Goal: Task Accomplishment & Management: Manage account settings

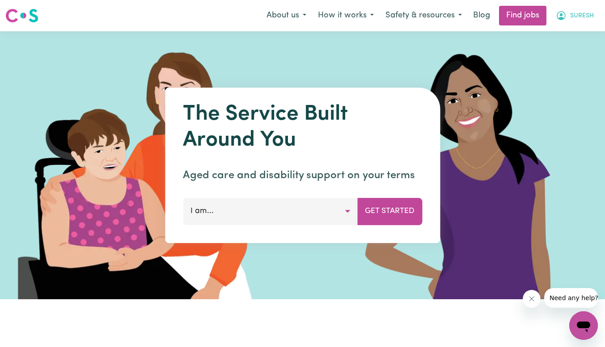
click at [578, 15] on span "SURESH" at bounding box center [582, 16] width 24 height 10
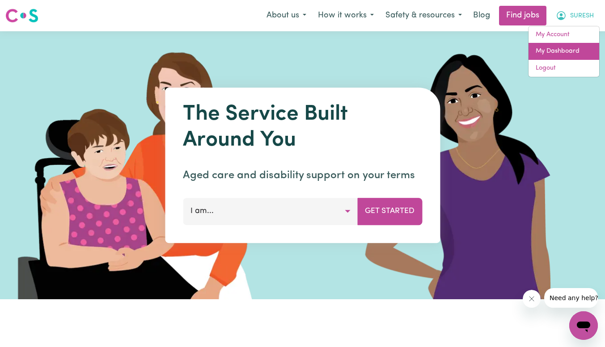
click at [557, 48] on link "My Dashboard" at bounding box center [563, 51] width 71 height 17
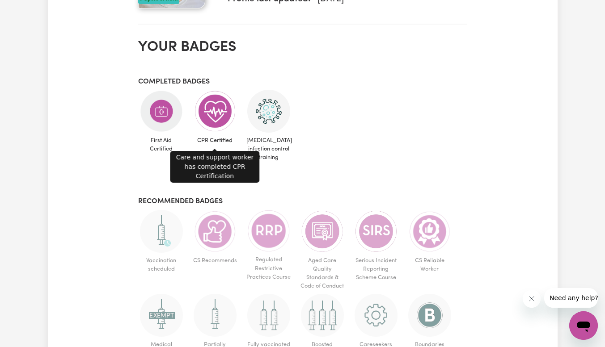
scroll to position [476, 0]
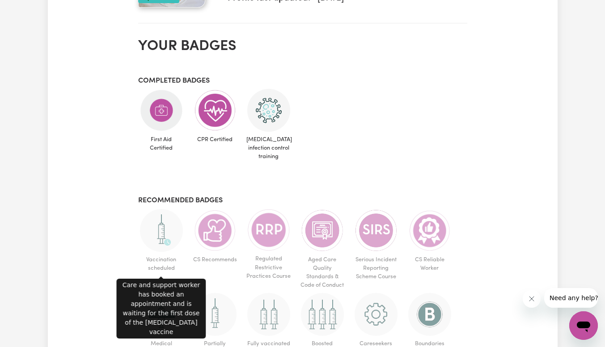
click at [164, 225] on img at bounding box center [161, 230] width 43 height 43
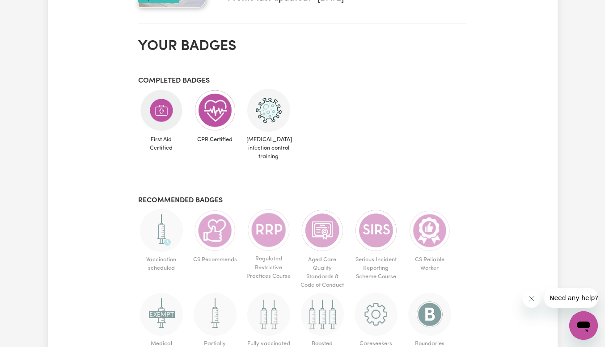
click at [164, 225] on img at bounding box center [161, 230] width 43 height 43
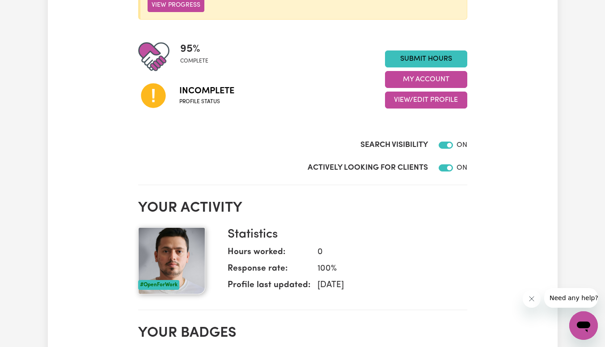
scroll to position [0, 0]
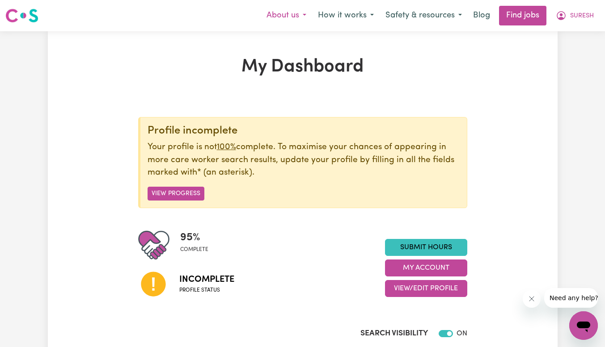
click at [304, 13] on button "About us" at bounding box center [286, 15] width 51 height 19
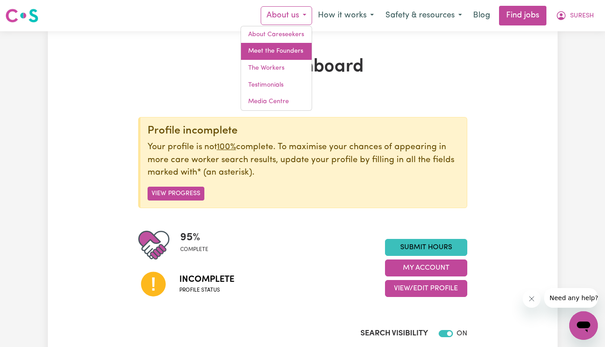
click at [288, 59] on link "Meet the Founders" at bounding box center [276, 51] width 71 height 17
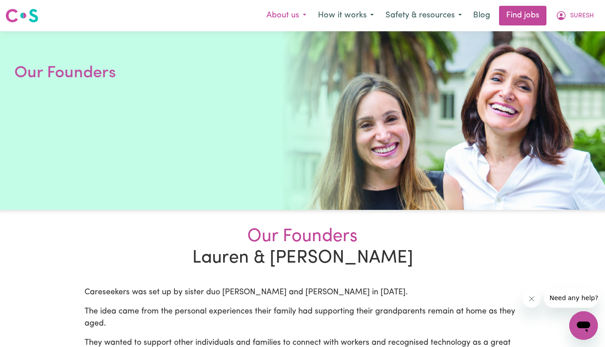
click at [304, 16] on button "About us" at bounding box center [286, 15] width 51 height 19
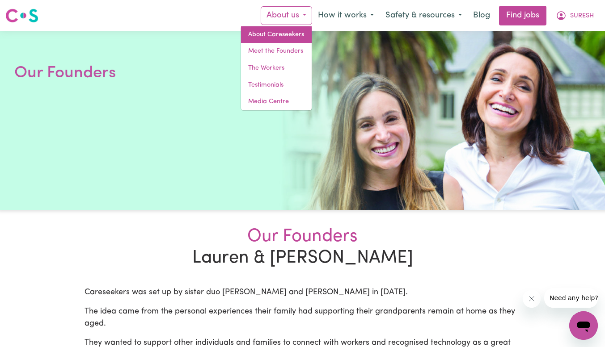
click at [287, 33] on link "About Careseekers" at bounding box center [276, 34] width 71 height 17
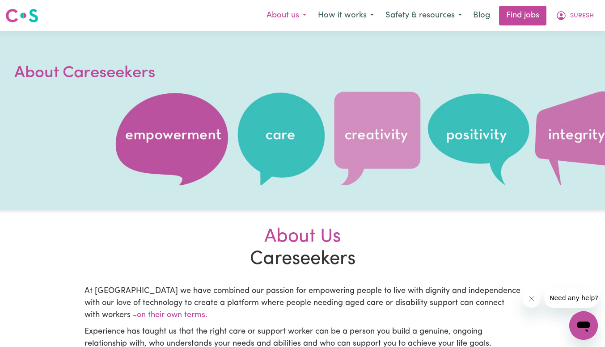
click at [297, 21] on button "About us" at bounding box center [286, 15] width 51 height 19
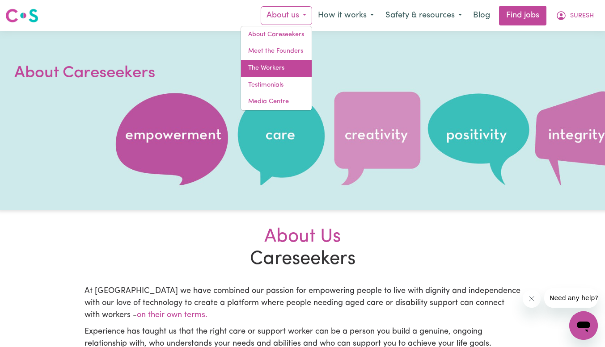
click at [276, 65] on link "The Workers" at bounding box center [276, 68] width 71 height 17
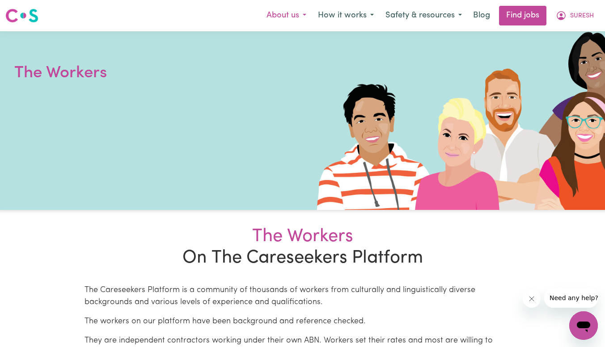
click at [305, 19] on button "About us" at bounding box center [286, 15] width 51 height 19
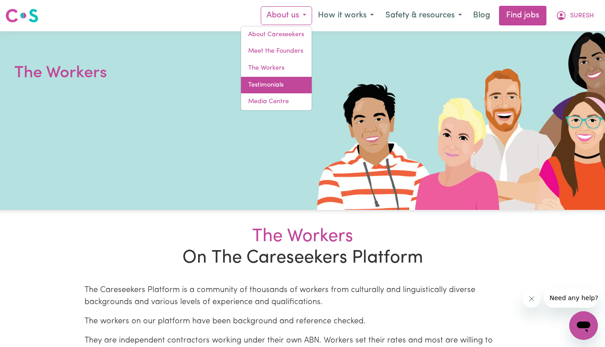
click at [283, 84] on link "Testimonials" at bounding box center [276, 85] width 71 height 17
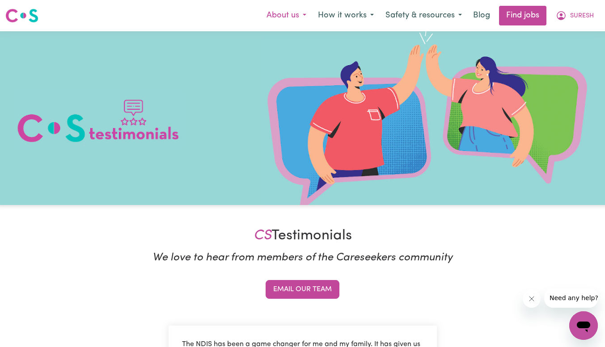
click at [302, 19] on button "About us" at bounding box center [286, 15] width 51 height 19
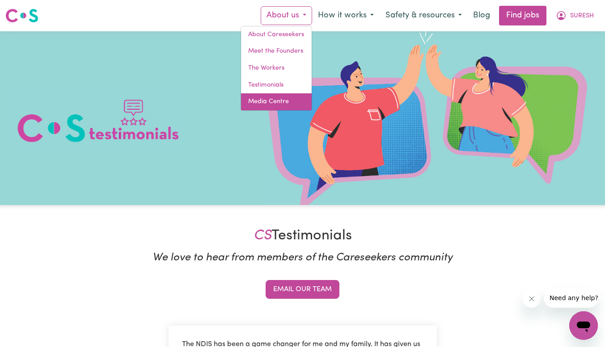
click at [280, 100] on link "Media Centre" at bounding box center [276, 101] width 71 height 17
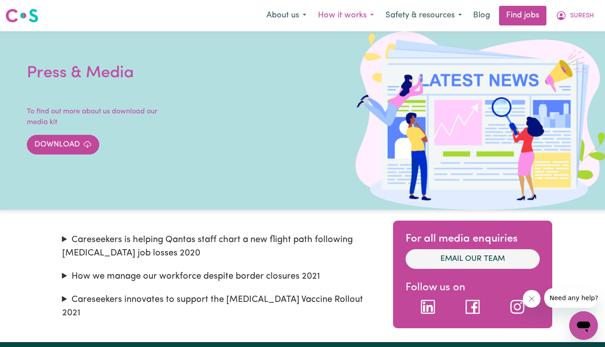
click at [368, 11] on button "How it works" at bounding box center [346, 15] width 68 height 19
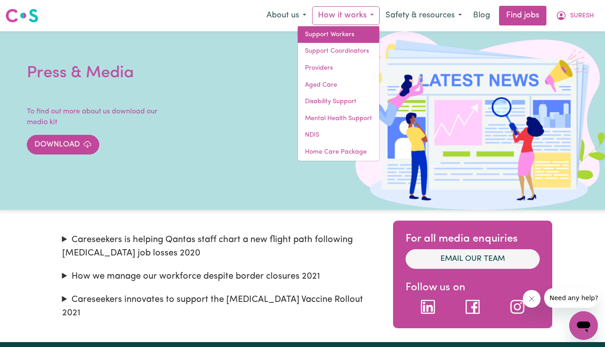
click at [354, 33] on link "Support Workers" at bounding box center [338, 34] width 81 height 17
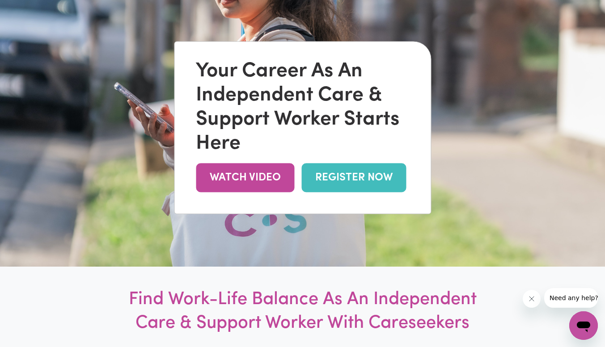
scroll to position [112, 0]
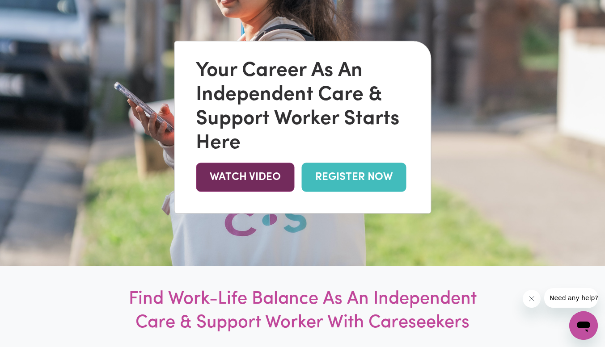
click at [275, 179] on link "WATCH VIDEO" at bounding box center [245, 177] width 98 height 29
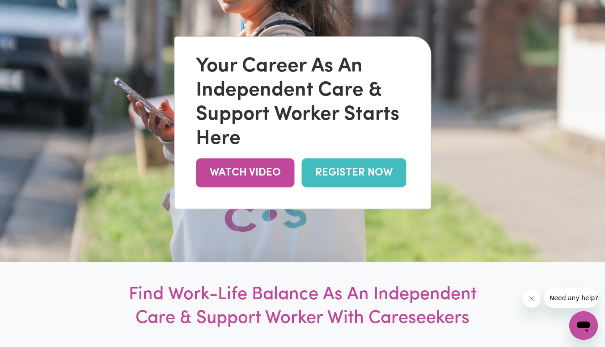
scroll to position [119, 0]
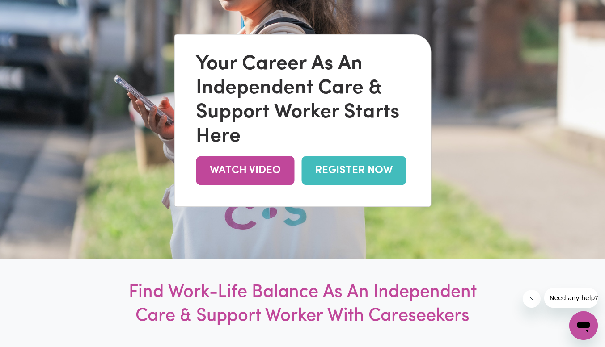
click at [365, 173] on link "REGISTER NOW" at bounding box center [353, 170] width 105 height 29
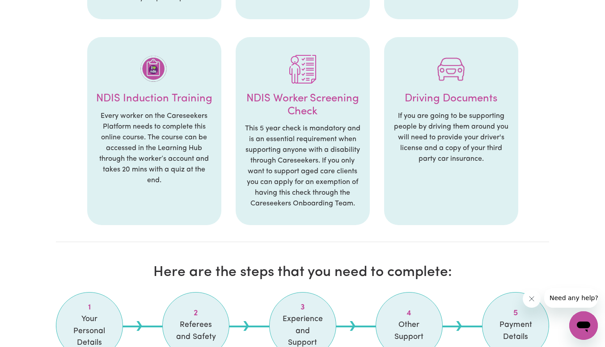
scroll to position [669, 0]
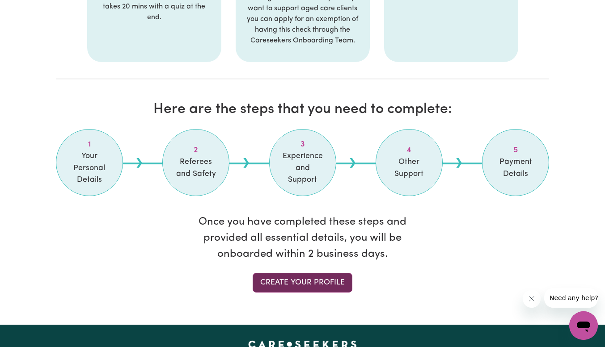
click at [310, 280] on link "Create your profile" at bounding box center [303, 283] width 100 height 20
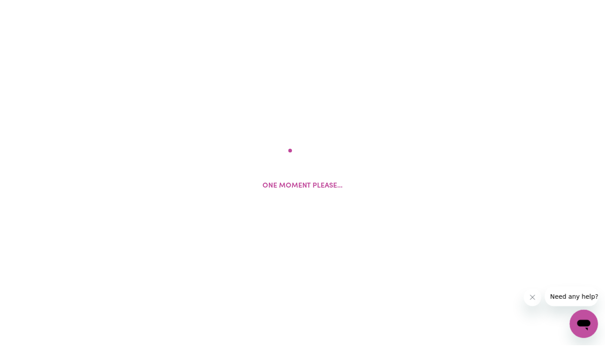
select select "[DEMOGRAPHIC_DATA]"
select select "[DEMOGRAPHIC_DATA] Work Visa"
select select "Studying a healthcare related degree or qualification"
select select "60"
select select "80"
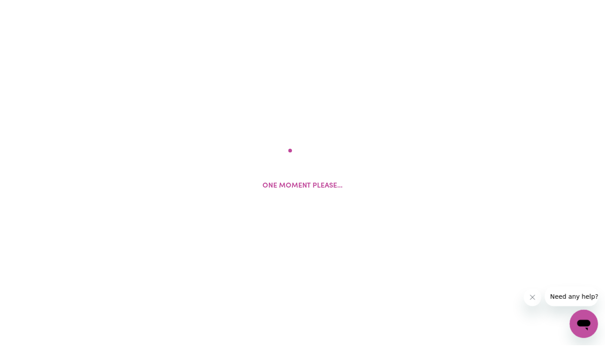
select select "90"
select select "100"
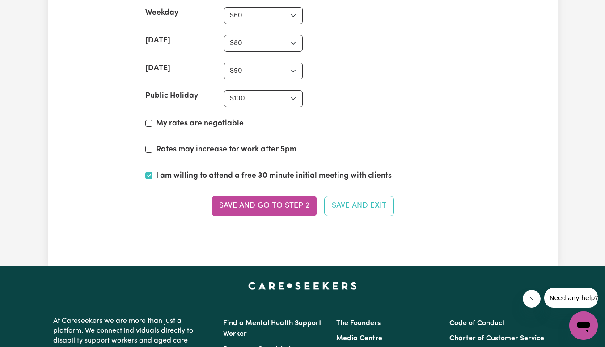
scroll to position [2382, 0]
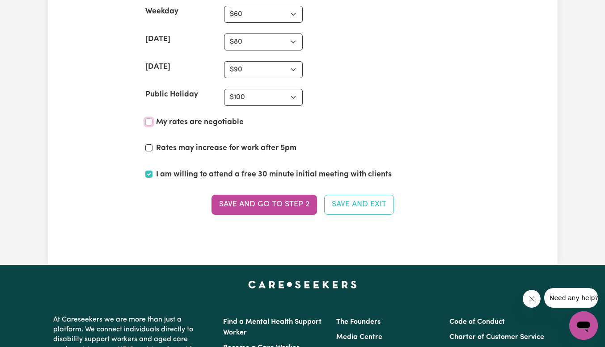
click at [152, 121] on input "My rates are negotiable" at bounding box center [148, 121] width 7 height 7
checkbox input "true"
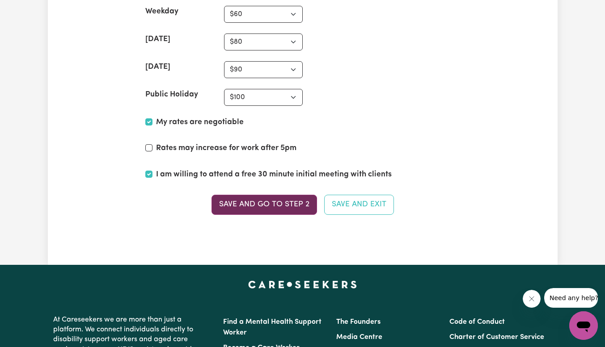
click at [283, 199] on button "Save and go to Step 2" at bounding box center [264, 205] width 106 height 20
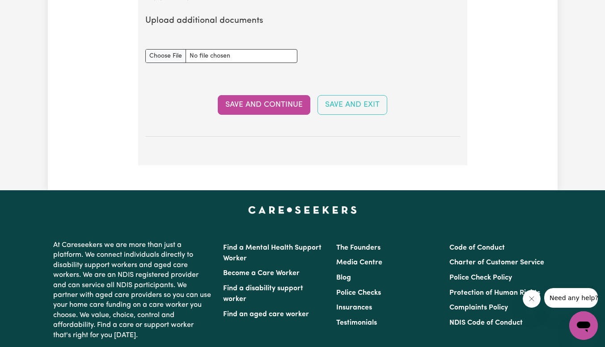
scroll to position [1799, 0]
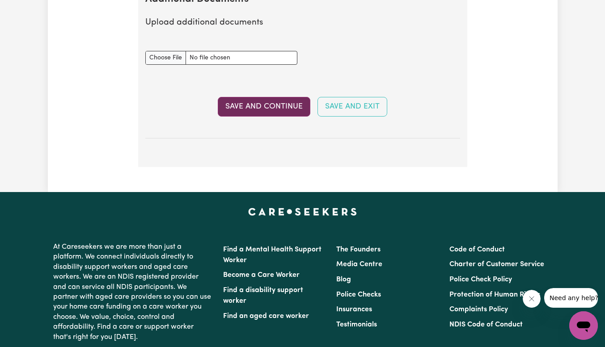
click at [256, 114] on button "Save and Continue" at bounding box center [264, 107] width 93 height 20
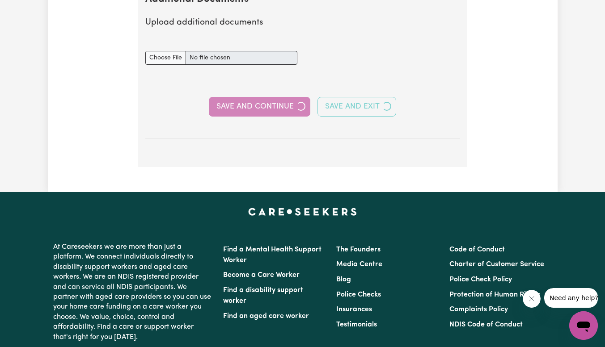
select select "2023"
select select "2025"
select select "Certificate III (Individual Support)"
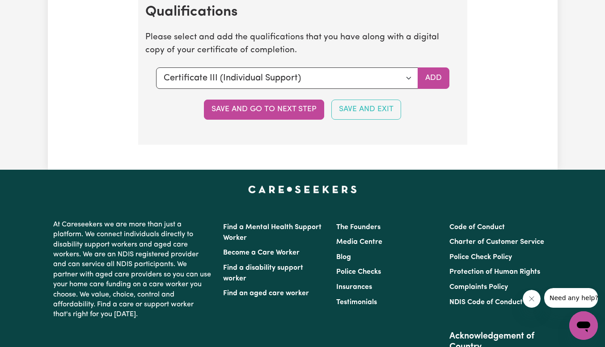
scroll to position [2463, 0]
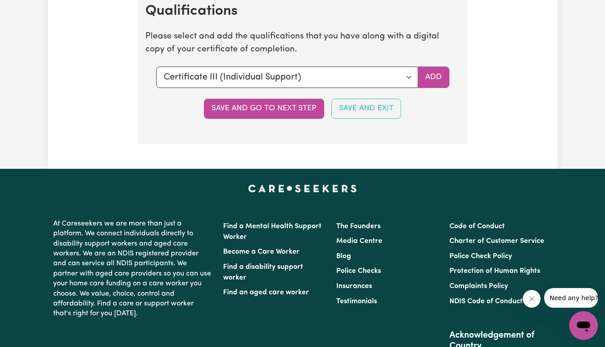
click at [256, 114] on button "Save and go to next step" at bounding box center [264, 109] width 120 height 20
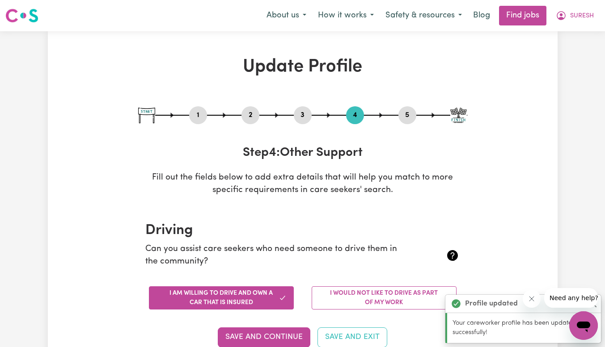
scroll to position [0, 0]
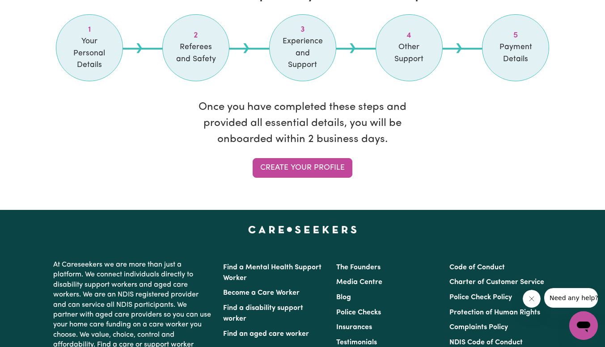
scroll to position [805, 0]
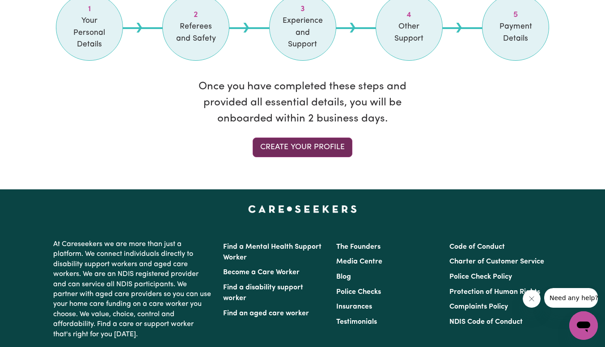
click at [298, 140] on link "Create your profile" at bounding box center [303, 148] width 100 height 20
select select "[DEMOGRAPHIC_DATA]"
select select "[DEMOGRAPHIC_DATA] Work Visa"
select select "Studying a healthcare related degree or qualification"
select select "60"
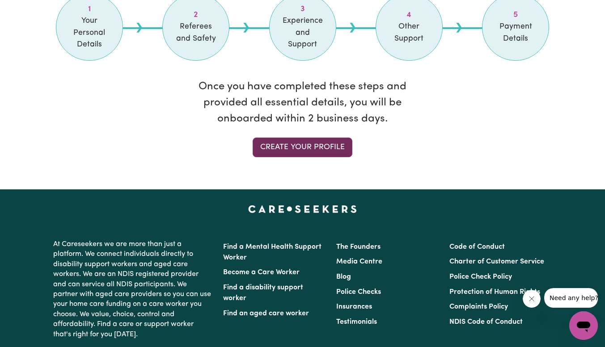
select select "80"
select select "90"
select select "100"
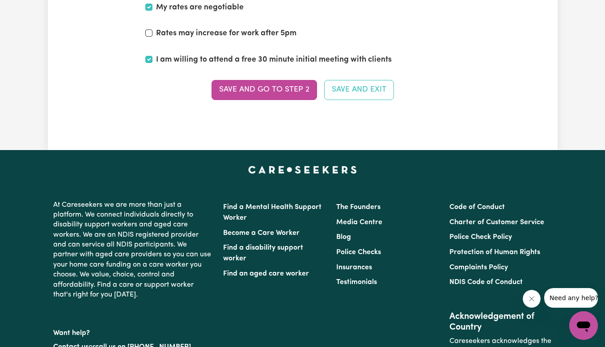
scroll to position [2518, 0]
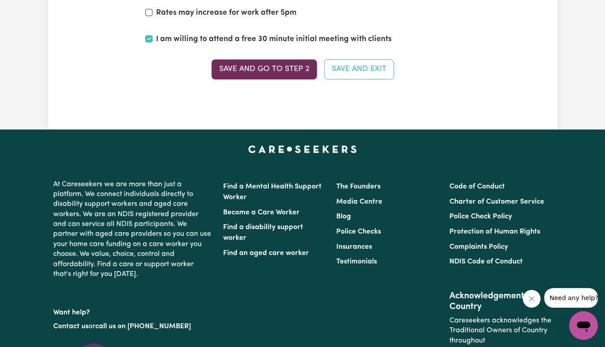
click at [274, 76] on button "Save and go to Step 2" at bounding box center [264, 69] width 106 height 20
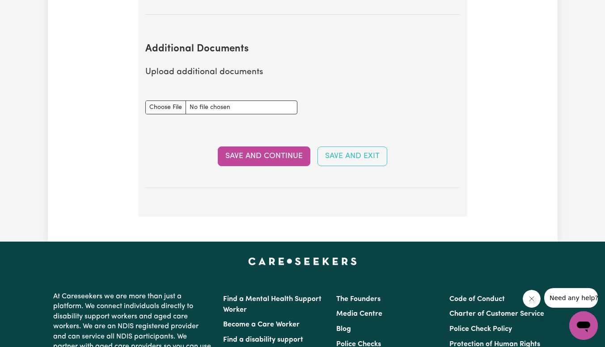
scroll to position [1769, 0]
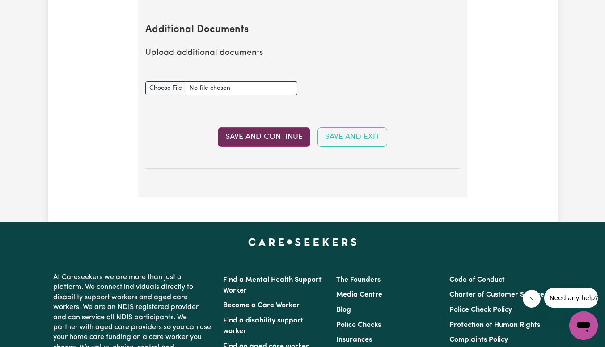
click at [260, 140] on button "Save and Continue" at bounding box center [264, 137] width 93 height 20
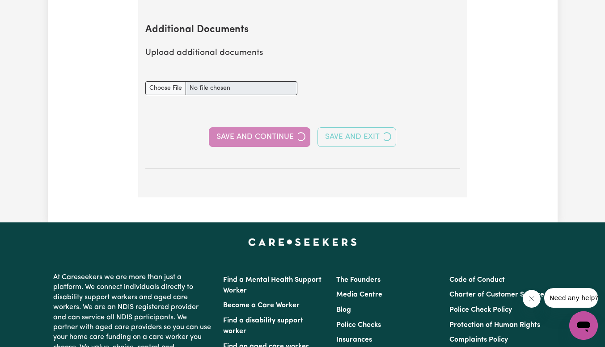
select select "2023"
select select "2025"
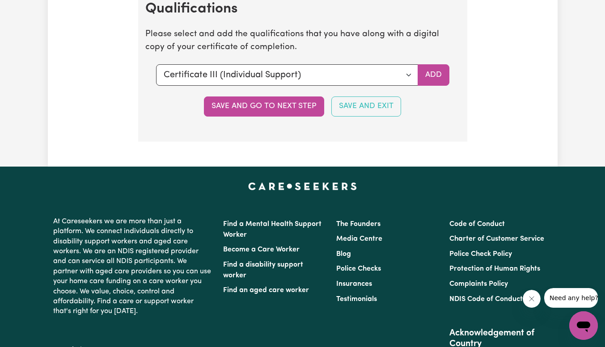
scroll to position [2466, 0]
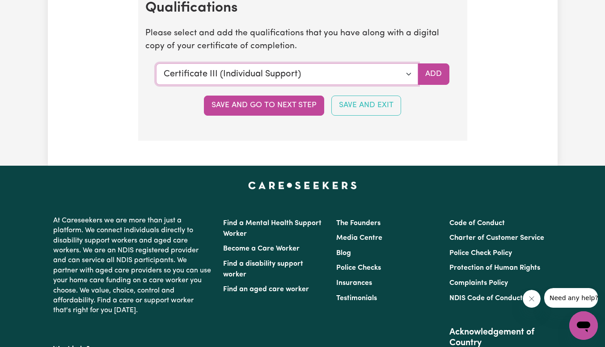
click at [409, 85] on select "Select a qualification to add... Certificate III (Individual Support) Certifica…" at bounding box center [287, 73] width 262 height 21
select select "Certificate IV (Disability Support)"
click at [156, 73] on select "Select a qualification to add... Certificate III (Individual Support) Certifica…" at bounding box center [287, 73] width 262 height 21
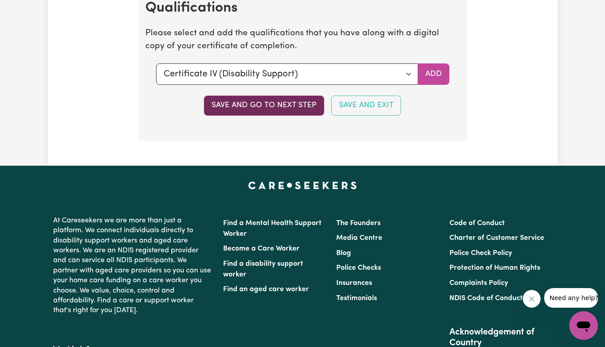
click at [258, 115] on button "Save and go to next step" at bounding box center [264, 106] width 120 height 20
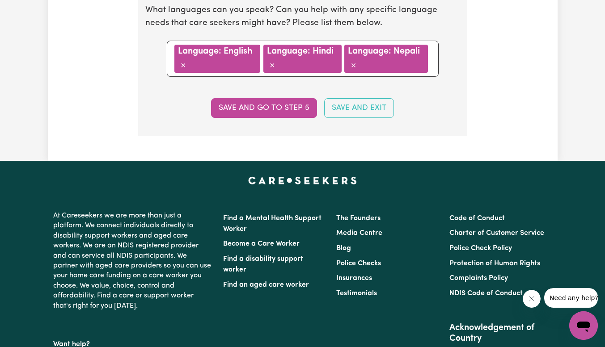
scroll to position [1073, 0]
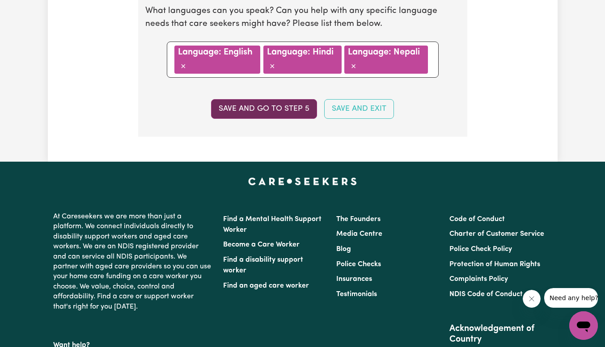
click at [264, 102] on button "Save and go to step 5" at bounding box center [264, 109] width 106 height 20
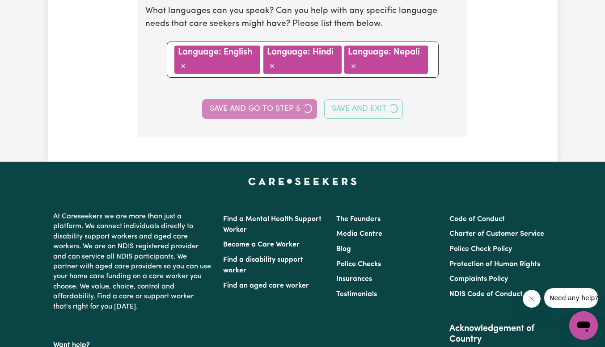
select select "I am providing services through another platform"
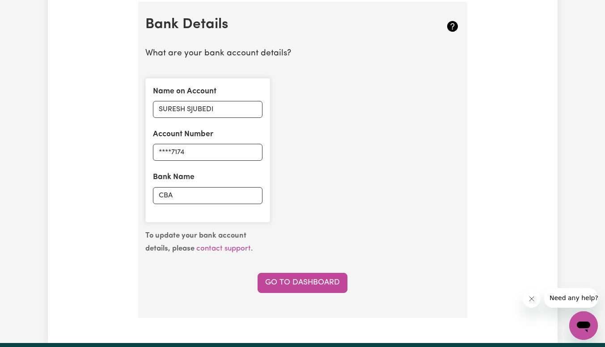
scroll to position [634, 0]
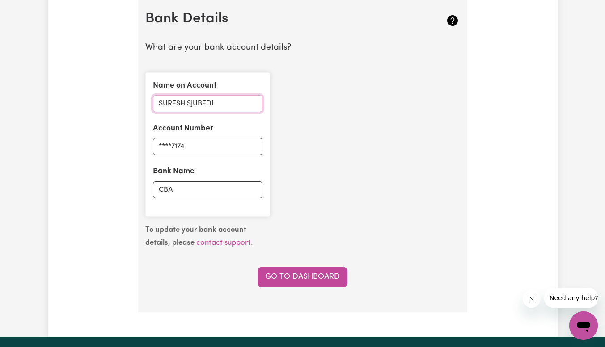
click at [200, 103] on input "SURESH SJUBEDI" at bounding box center [208, 103] width 110 height 17
click at [314, 286] on link "Go to Dashboard" at bounding box center [303, 277] width 90 height 20
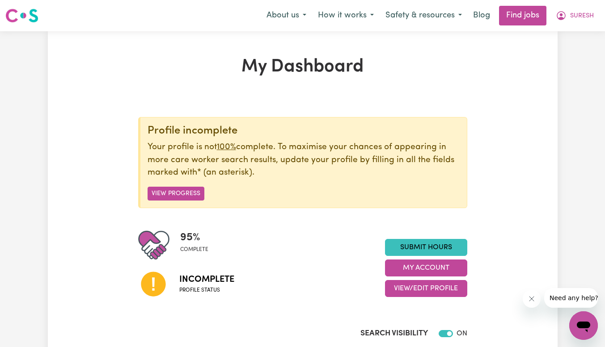
click at [166, 241] on img at bounding box center [153, 245] width 31 height 31
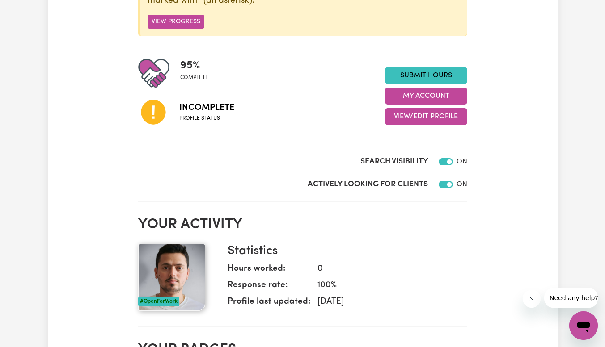
scroll to position [173, 0]
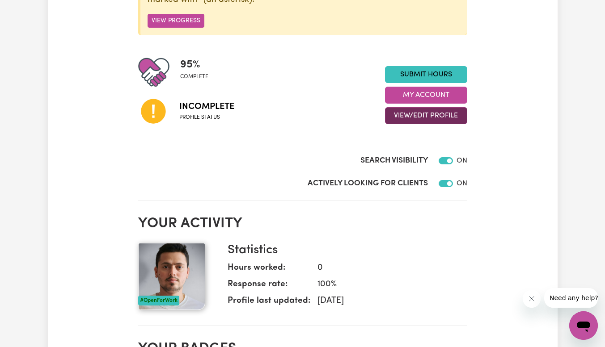
click at [397, 116] on button "View/Edit Profile" at bounding box center [426, 115] width 82 height 17
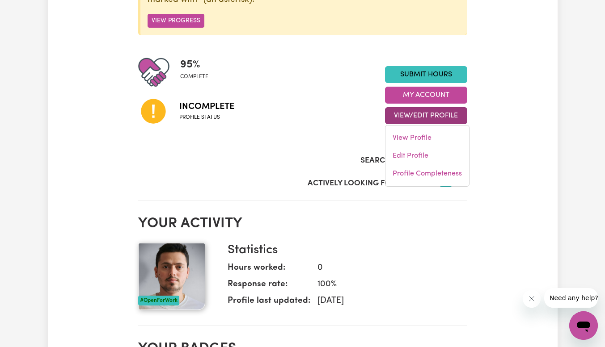
click at [397, 116] on button "View/Edit Profile" at bounding box center [426, 115] width 82 height 17
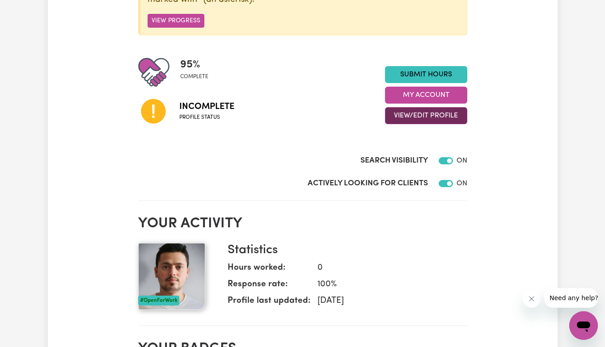
click at [397, 116] on button "View/Edit Profile" at bounding box center [426, 115] width 82 height 17
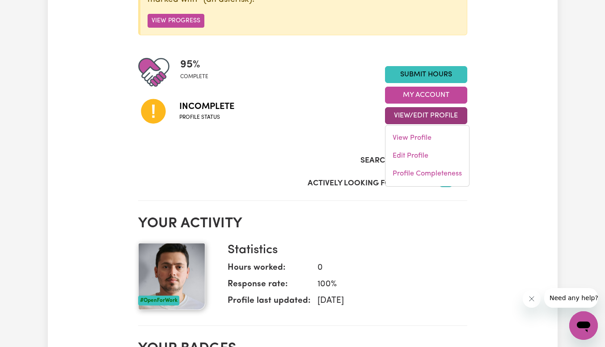
click at [397, 116] on button "View/Edit Profile" at bounding box center [426, 115] width 82 height 17
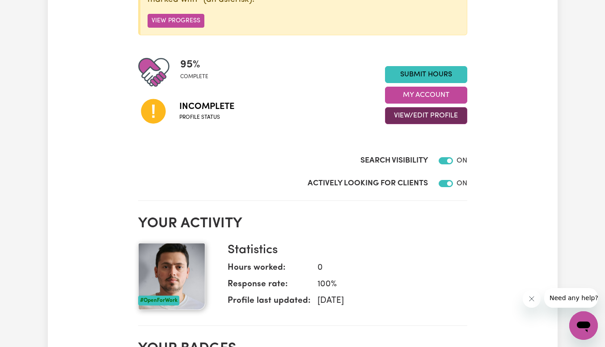
click at [397, 116] on button "View/Edit Profile" at bounding box center [426, 115] width 82 height 17
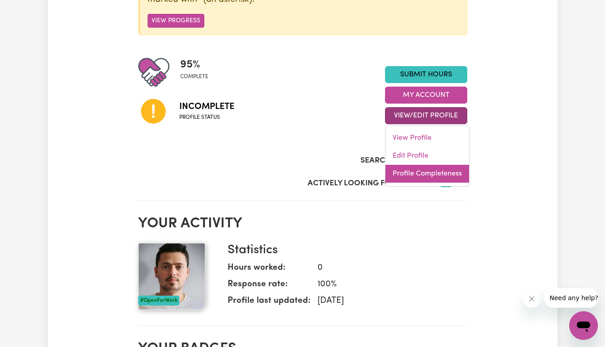
click at [435, 175] on link "Profile Completeness" at bounding box center [427, 174] width 84 height 18
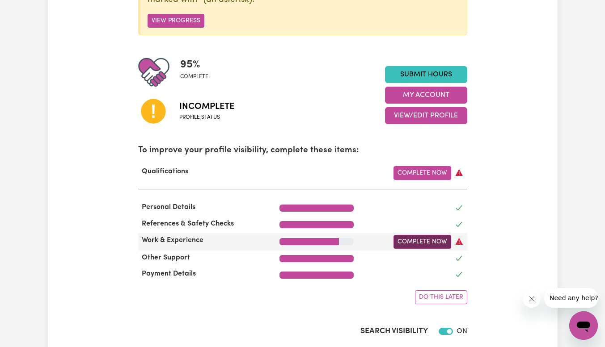
click at [433, 244] on link "Complete Now" at bounding box center [422, 242] width 58 height 14
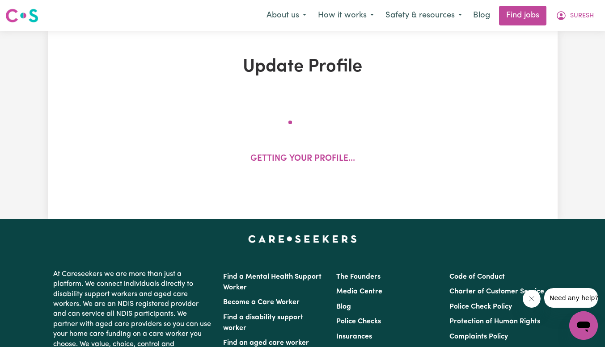
select select "2023"
select select "2025"
select select "Certificate III (Individual Support)"
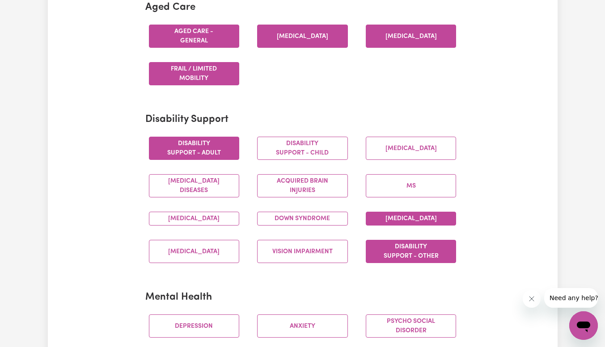
scroll to position [304, 0]
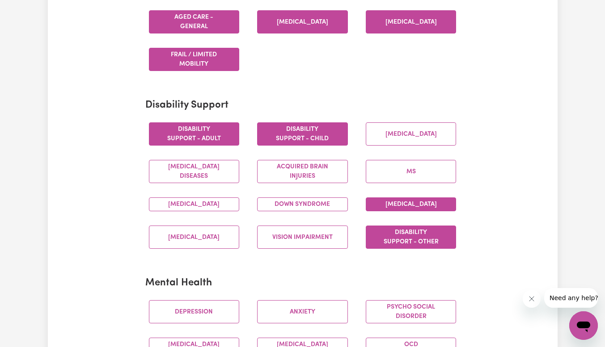
click at [310, 127] on button "Disability support - Child" at bounding box center [302, 133] width 91 height 23
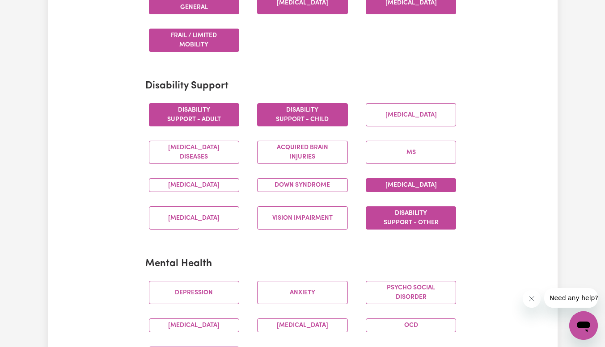
scroll to position [327, 0]
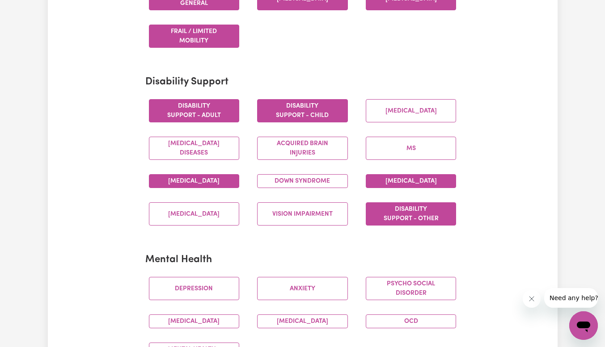
click at [217, 182] on button "[MEDICAL_DATA]" at bounding box center [194, 181] width 91 height 14
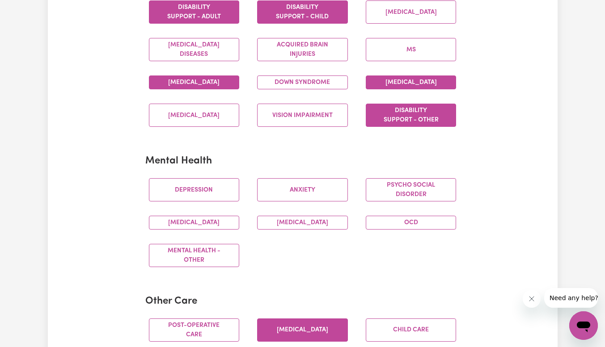
scroll to position [443, 0]
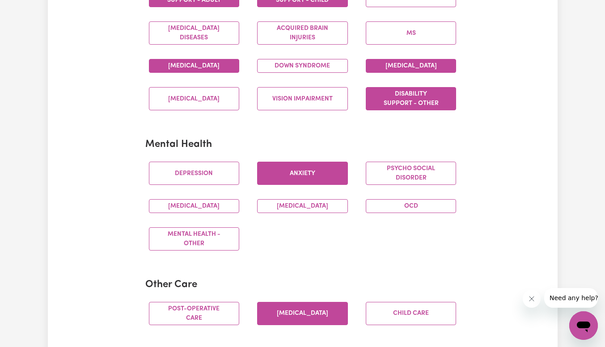
click at [311, 181] on button "Anxiety" at bounding box center [302, 173] width 91 height 23
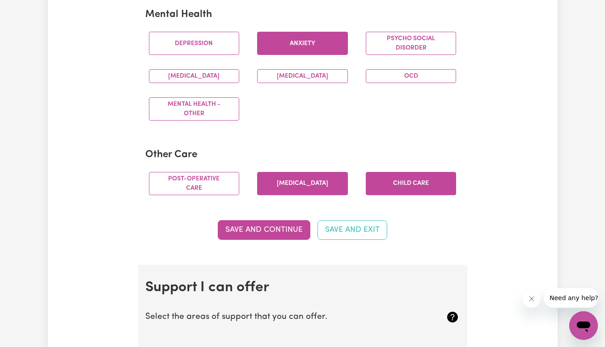
click at [392, 192] on button "Child care" at bounding box center [411, 183] width 91 height 23
click at [214, 189] on button "Post-operative care" at bounding box center [194, 183] width 91 height 23
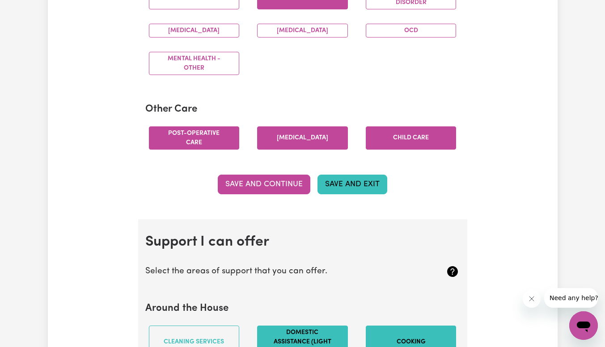
scroll to position [620, 0]
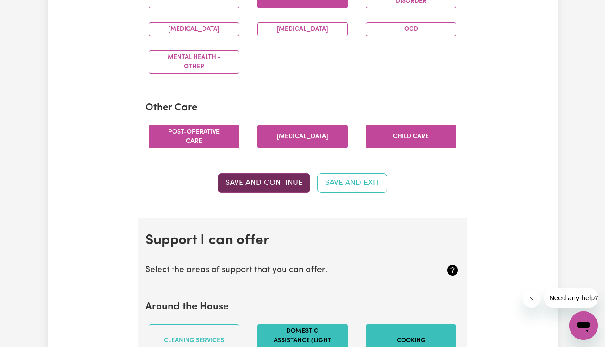
click at [291, 193] on button "Save and Continue" at bounding box center [264, 183] width 93 height 20
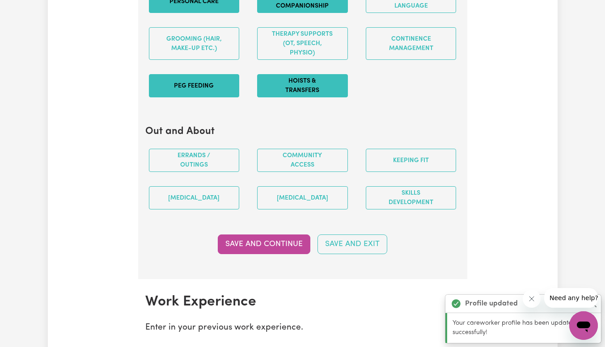
scroll to position [1069, 0]
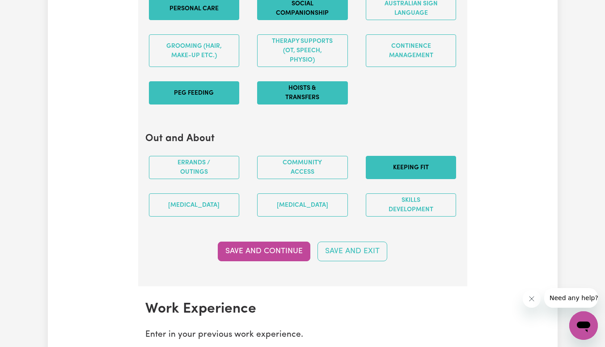
click at [389, 179] on button "Keeping fit" at bounding box center [411, 167] width 91 height 23
click at [298, 171] on button "Community access" at bounding box center [302, 167] width 91 height 23
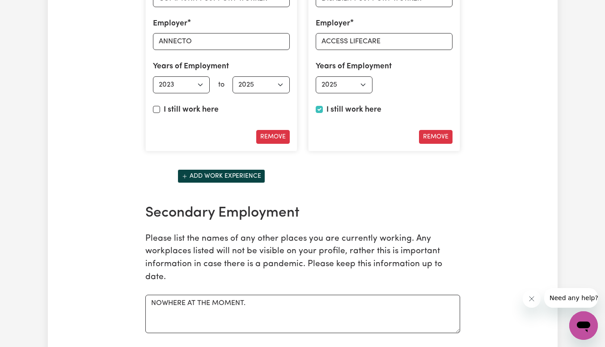
scroll to position [1468, 0]
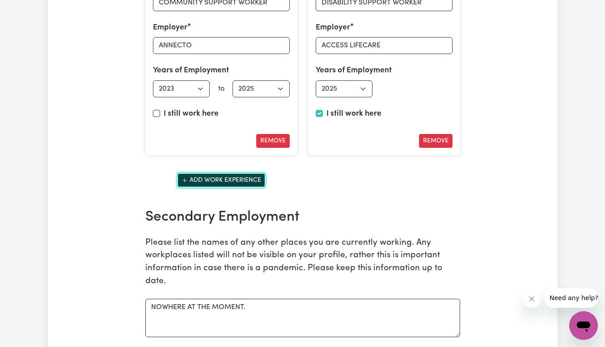
click at [233, 187] on button "Add work experience" at bounding box center [221, 180] width 88 height 14
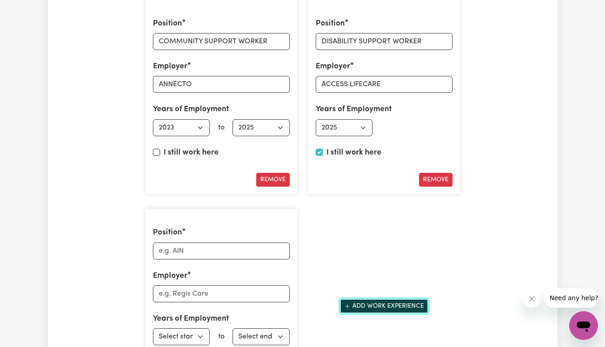
scroll to position [1430, 0]
click at [183, 259] on input "Position" at bounding box center [221, 250] width 137 height 17
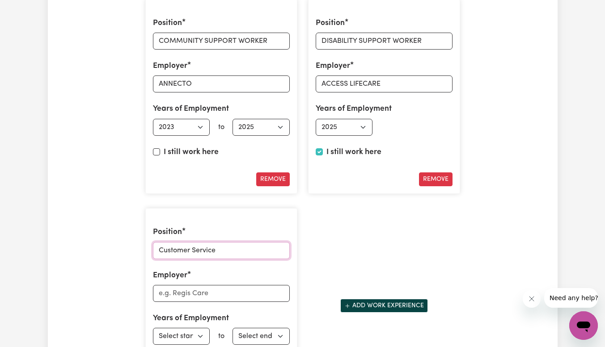
type input "Customer Service"
click at [177, 302] on input "Employer" at bounding box center [221, 293] width 137 height 17
click at [173, 302] on input "IGA Local Shop" at bounding box center [221, 293] width 137 height 17
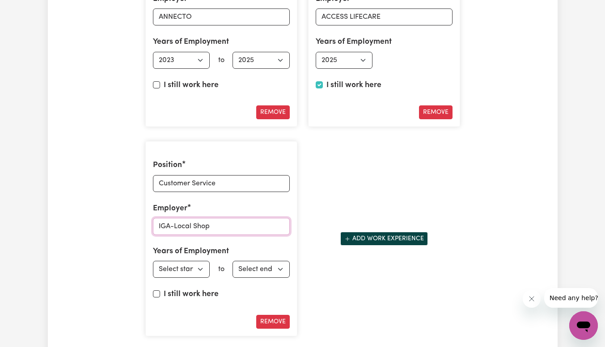
scroll to position [1497, 0]
type input "IGA-Local Shop"
click at [188, 278] on select "Select start year [DATE] 1952 1953 1954 1955 1956 1957 1958 1959 1960 1961 1962…" at bounding box center [181, 269] width 57 height 17
select select "2020"
click at [153, 270] on select "Select start year [DATE] 1952 1953 1954 1955 1956 1957 1958 1959 1960 1961 1962…" at bounding box center [181, 269] width 57 height 17
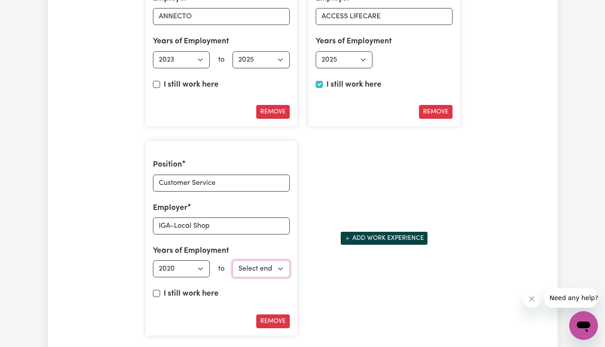
click at [274, 276] on select "Select end year [DATE] 1952 1953 1954 1955 1956 1957 1958 1959 1960 1961 1962 1…" at bounding box center [260, 269] width 57 height 17
select select "2023"
click at [232, 270] on select "Select end year [DATE] 1952 1953 1954 1955 1956 1957 1958 1959 1960 1961 1962 1…" at bounding box center [260, 269] width 57 height 17
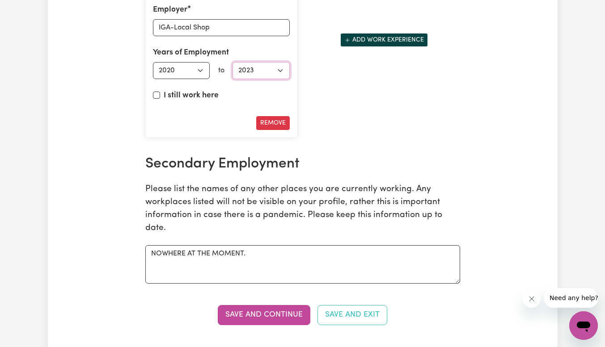
scroll to position [1696, 0]
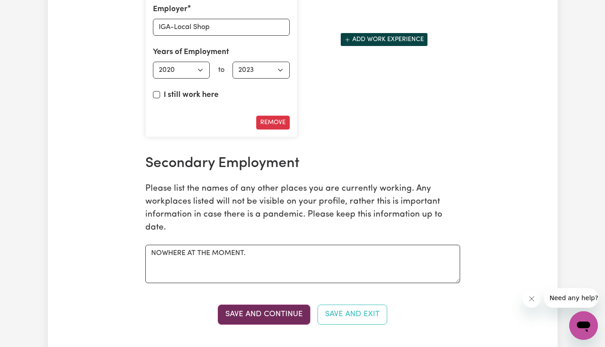
click at [270, 318] on button "Save and Continue" at bounding box center [264, 315] width 93 height 20
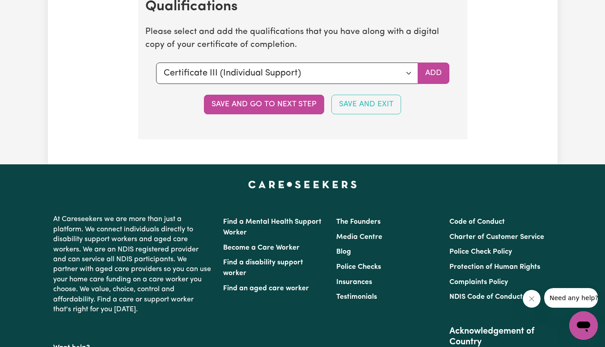
scroll to position [2605, 0]
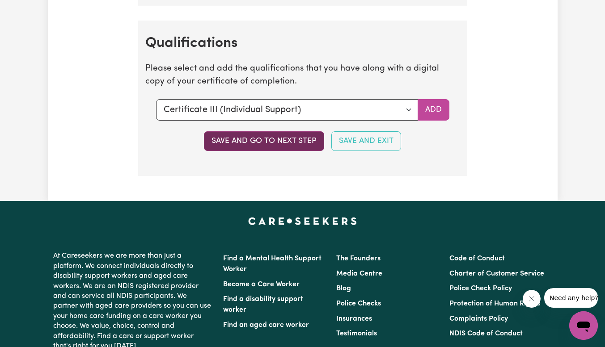
click at [289, 151] on button "Save and go to next step" at bounding box center [264, 141] width 120 height 20
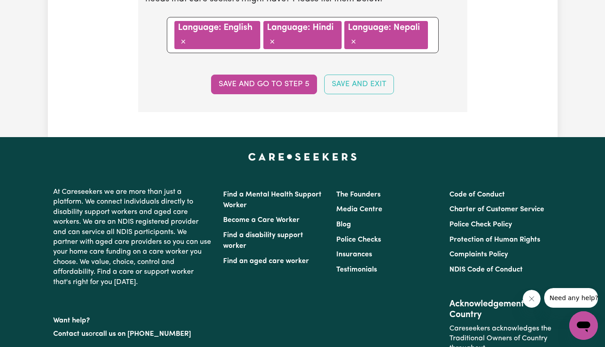
scroll to position [1064, 0]
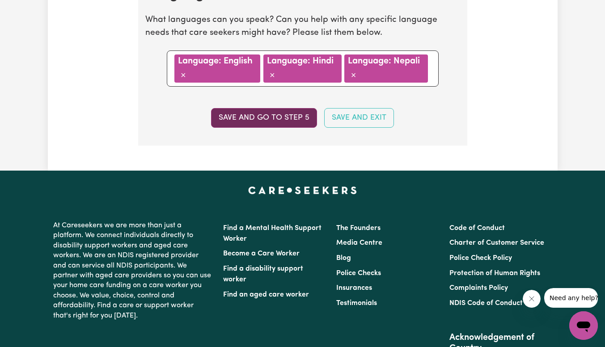
click at [271, 118] on button "Save and go to step 5" at bounding box center [264, 118] width 106 height 20
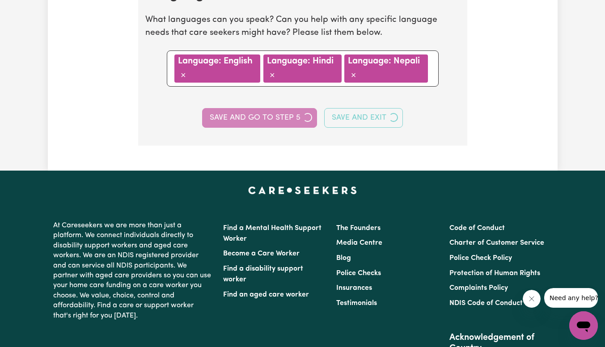
select select "I am providing services through another platform"
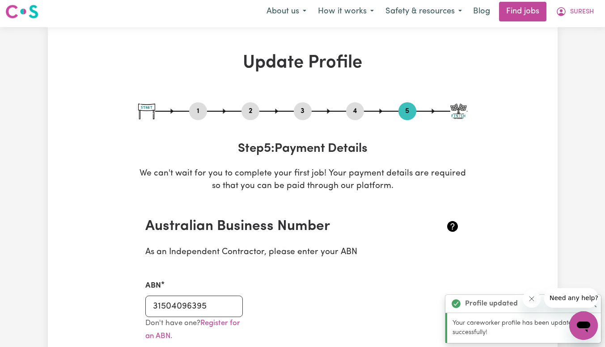
scroll to position [0, 0]
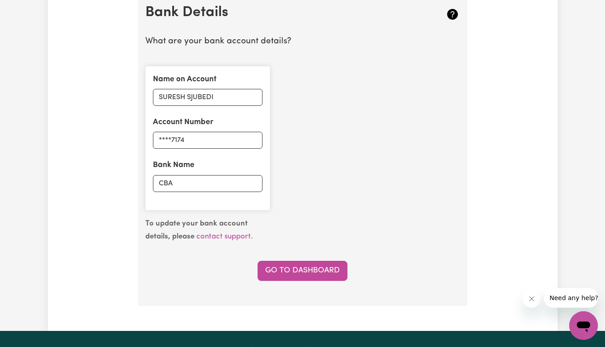
click at [271, 118] on div "Name on Account SURESH SJUBEDI Account Number ****7174 Bank Name CBA" at bounding box center [207, 138] width 135 height 159
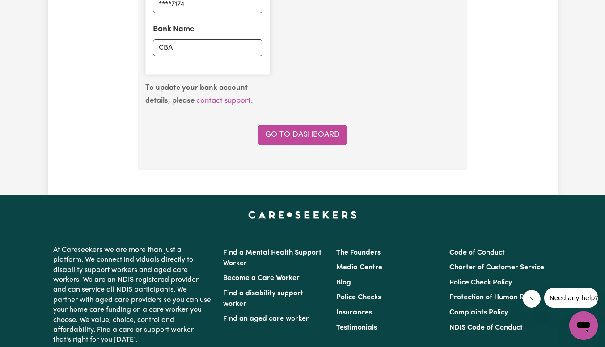
scroll to position [769, 0]
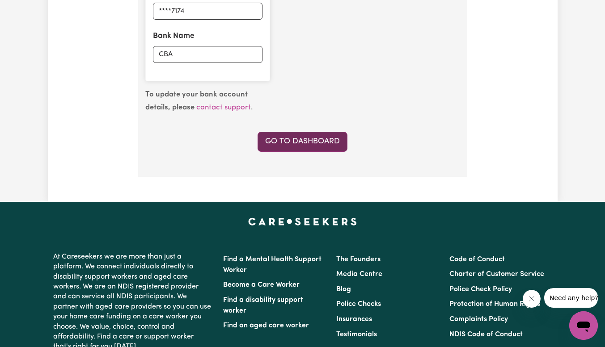
click at [299, 139] on link "Go to Dashboard" at bounding box center [303, 142] width 90 height 20
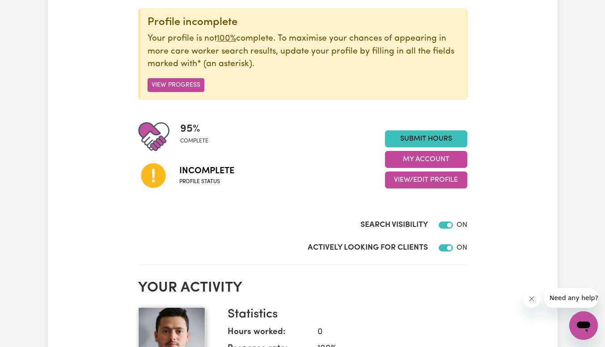
scroll to position [109, 0]
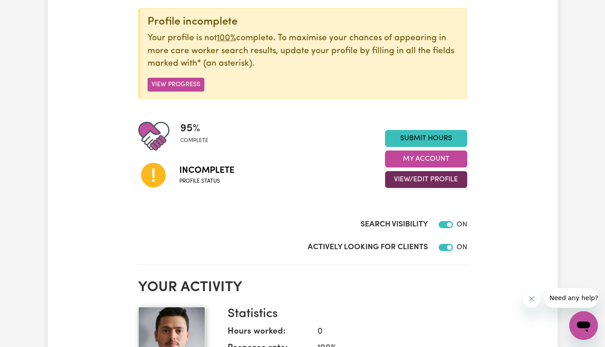
click at [423, 173] on button "View/Edit Profile" at bounding box center [426, 179] width 82 height 17
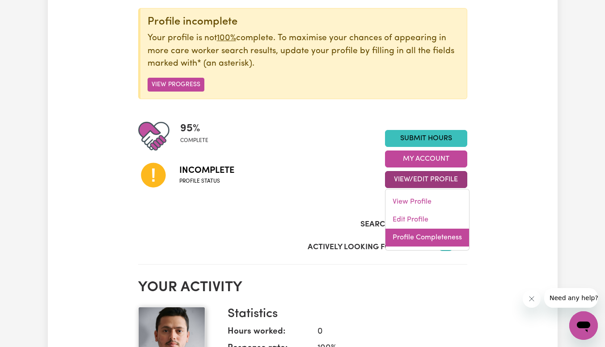
click at [439, 238] on link "Profile Completeness" at bounding box center [427, 238] width 84 height 18
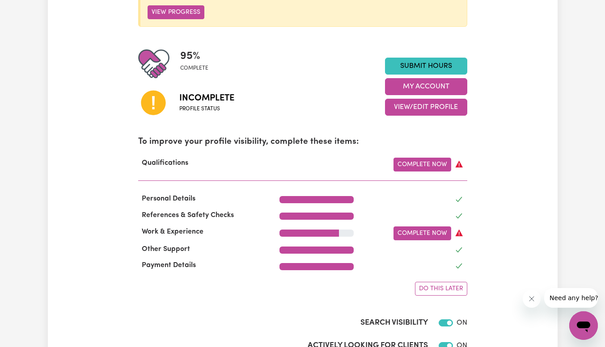
scroll to position [183, 0]
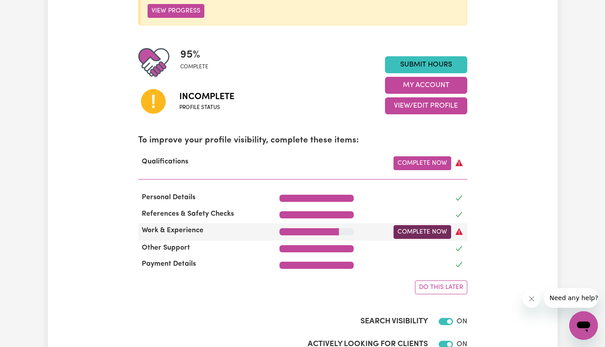
click at [438, 232] on link "Complete Now" at bounding box center [422, 232] width 58 height 14
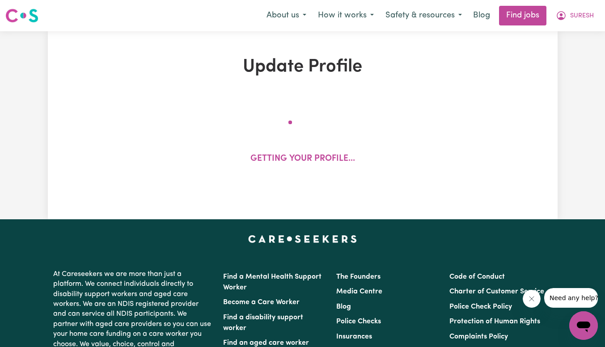
select select "2023"
select select "2025"
select select "2020"
select select "2023"
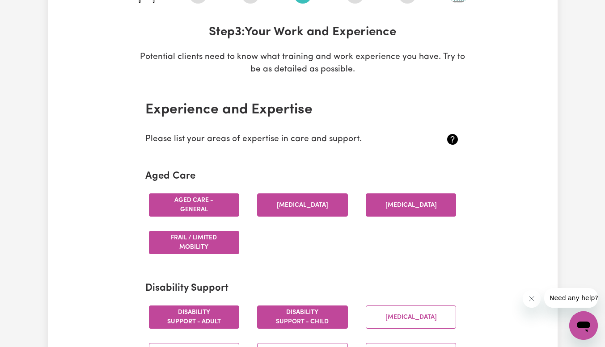
scroll to position [121, 0]
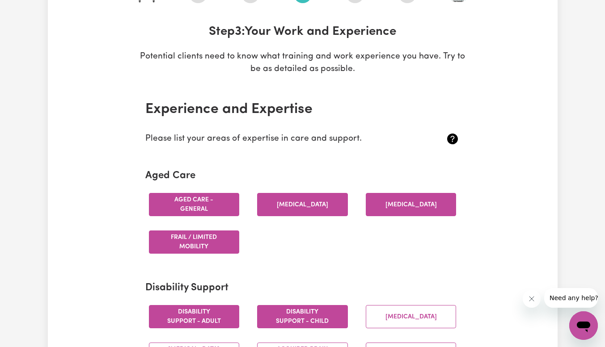
click at [343, 200] on button "[MEDICAL_DATA]" at bounding box center [302, 204] width 91 height 23
click at [337, 210] on button "[MEDICAL_DATA]" at bounding box center [302, 204] width 91 height 23
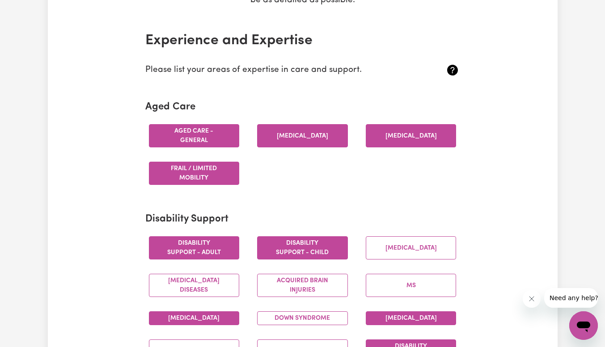
scroll to position [187, 0]
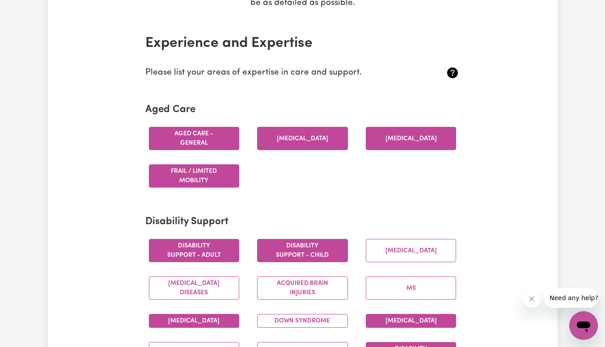
click at [393, 97] on section "Experience and Expertise Please list your areas of expertise in care and suppor…" at bounding box center [302, 336] width 329 height 630
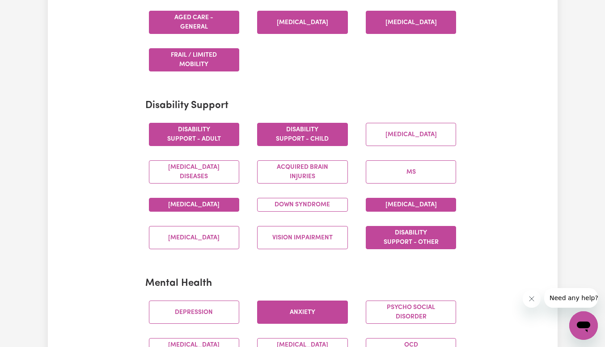
scroll to position [304, 0]
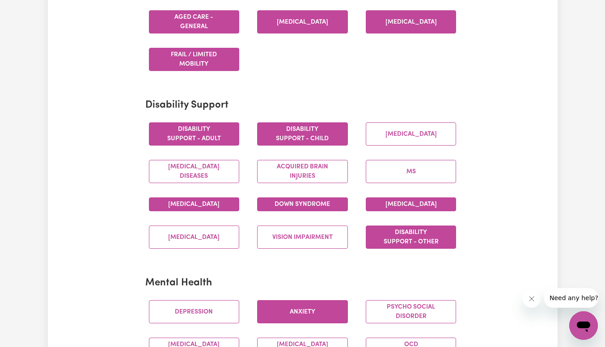
click at [315, 211] on button "Down syndrome" at bounding box center [302, 205] width 91 height 14
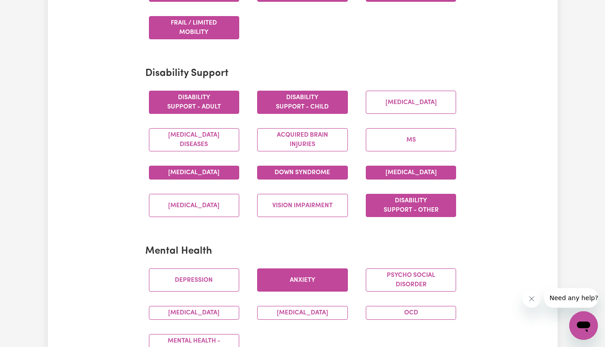
scroll to position [384, 0]
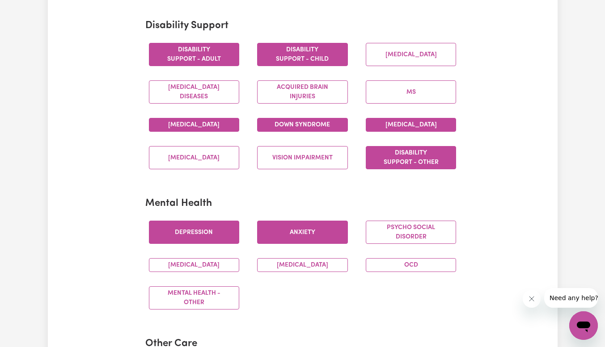
click at [199, 244] on button "Depression" at bounding box center [194, 232] width 91 height 23
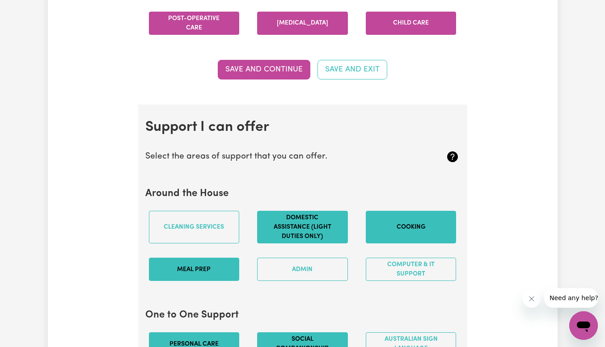
scroll to position [734, 0]
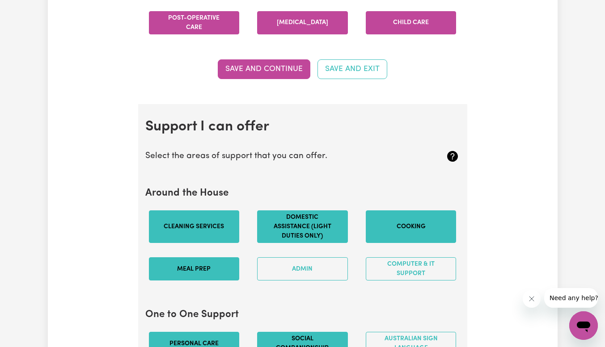
click at [217, 233] on button "Cleaning services" at bounding box center [194, 227] width 91 height 33
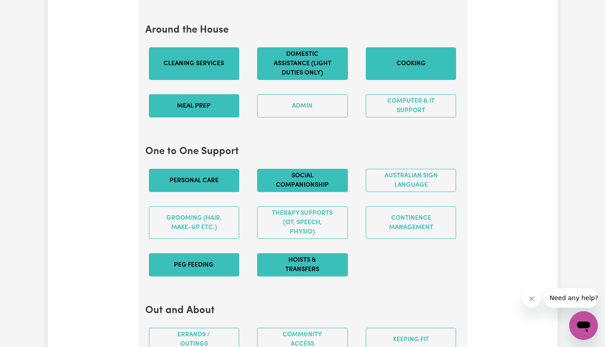
scroll to position [898, 0]
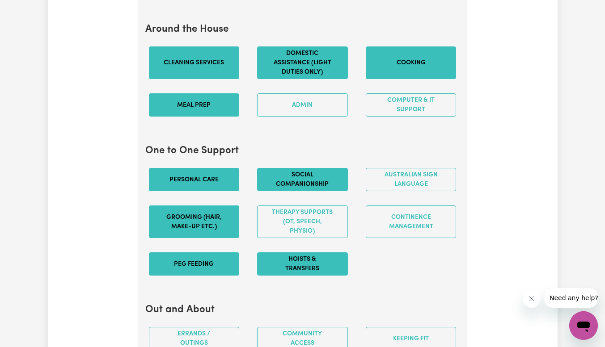
click at [220, 222] on button "Grooming (hair, make-up etc.)" at bounding box center [194, 222] width 91 height 33
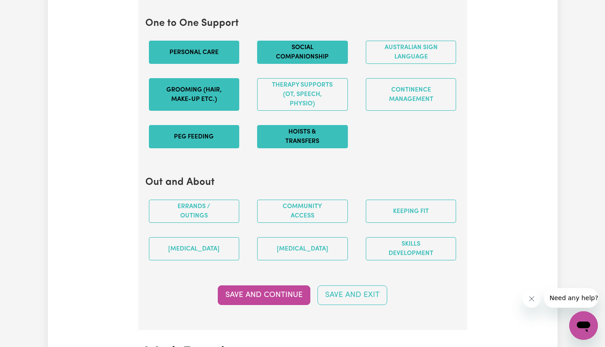
scroll to position [1026, 0]
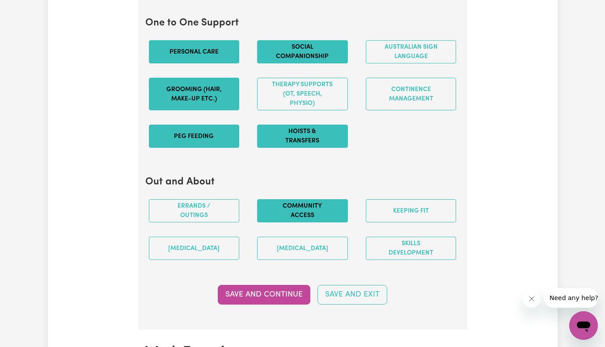
click at [306, 220] on button "Community access" at bounding box center [302, 210] width 91 height 23
click at [425, 220] on button "Keeping fit" at bounding box center [411, 210] width 91 height 23
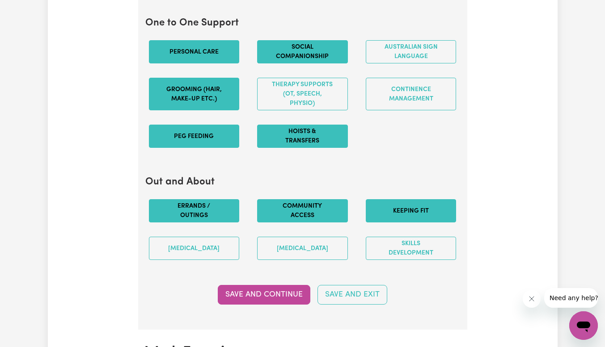
click at [224, 221] on button "Errands / Outings" at bounding box center [194, 210] width 91 height 23
click at [398, 258] on button "Skills Development" at bounding box center [411, 248] width 91 height 23
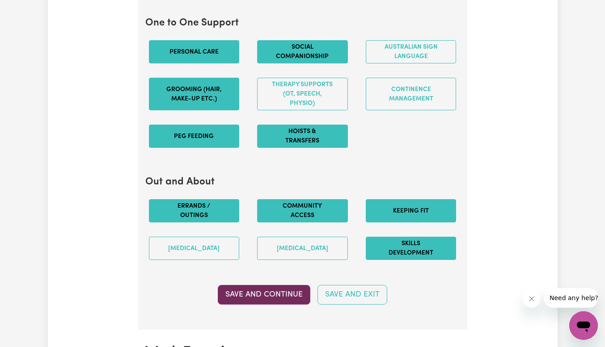
click at [287, 305] on button "Save and Continue" at bounding box center [264, 295] width 93 height 20
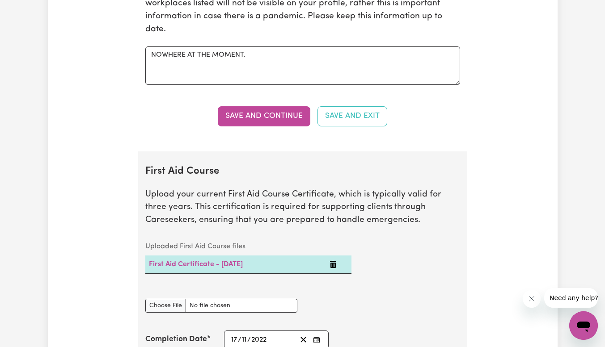
scroll to position [1905, 0]
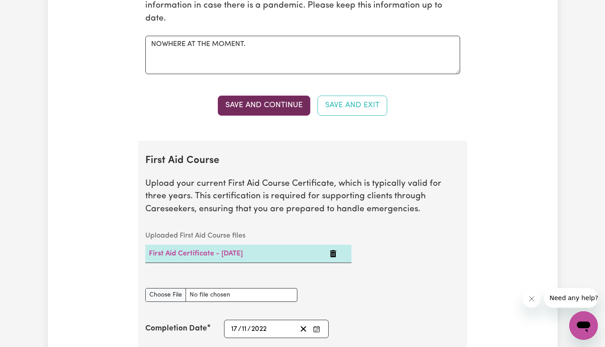
click at [264, 111] on button "Save and Continue" at bounding box center [264, 106] width 93 height 20
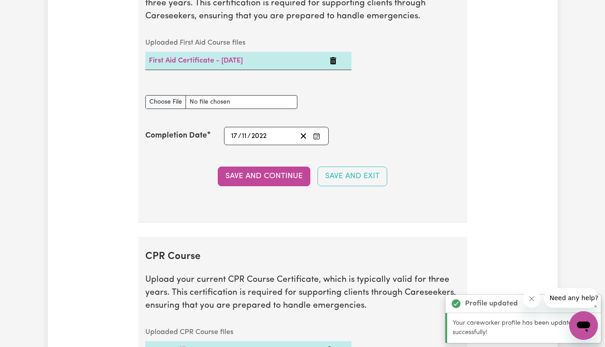
scroll to position [2100, 0]
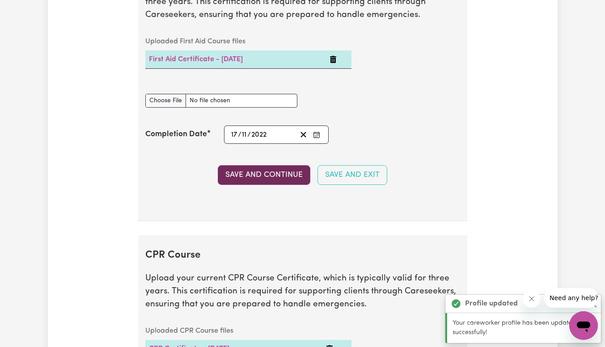
click at [269, 181] on button "Save and Continue" at bounding box center [264, 175] width 93 height 20
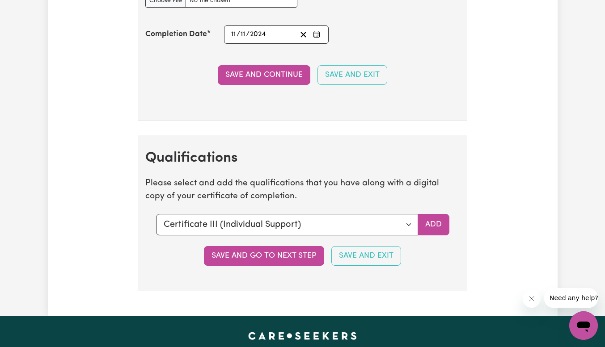
scroll to position [2490, 0]
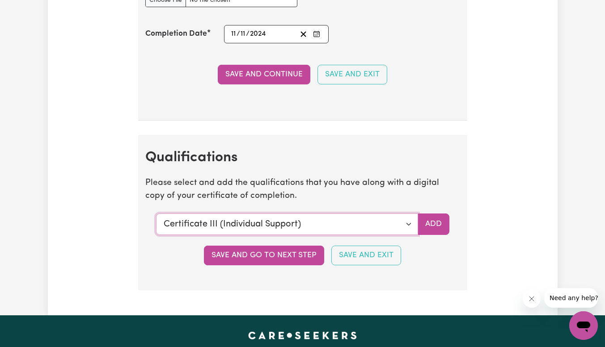
click at [409, 228] on select "Select a qualification to add... Certificate III (Individual Support) Certifica…" at bounding box center [287, 224] width 262 height 21
select select "Certificate IV (Disability Support)"
click at [156, 224] on select "Select a qualification to add... Certificate III (Individual Support) Certifica…" at bounding box center [287, 224] width 262 height 21
click at [433, 234] on button "Add" at bounding box center [434, 224] width 32 height 21
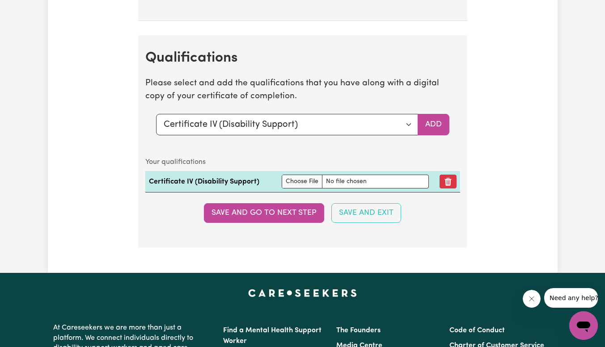
scroll to position [2596, 0]
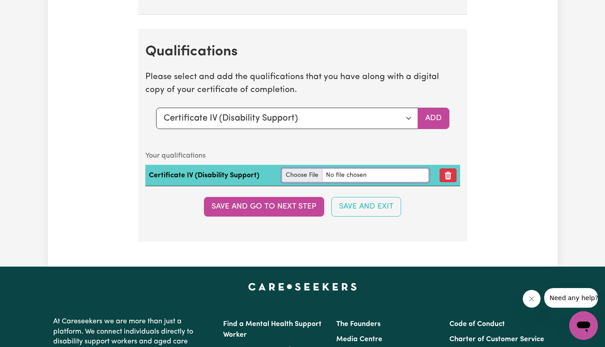
click at [309, 182] on input "file" at bounding box center [356, 176] width 148 height 14
type input "C:\fakepath\Certificate IV in Disability-SURESH.pdf"
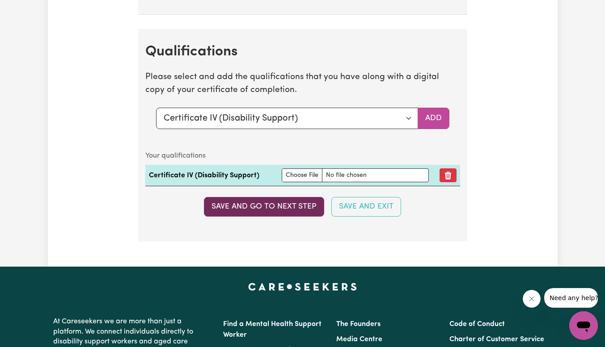
click at [282, 212] on button "Save and go to next step" at bounding box center [264, 207] width 120 height 20
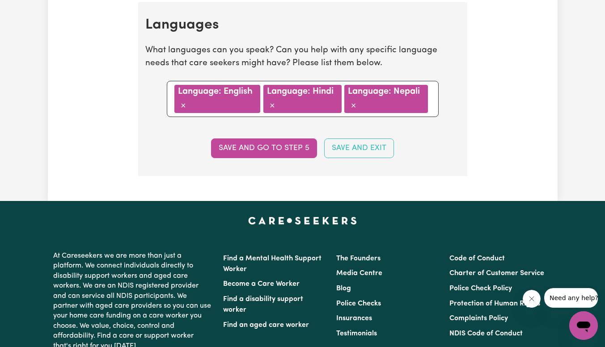
scroll to position [1023, 0]
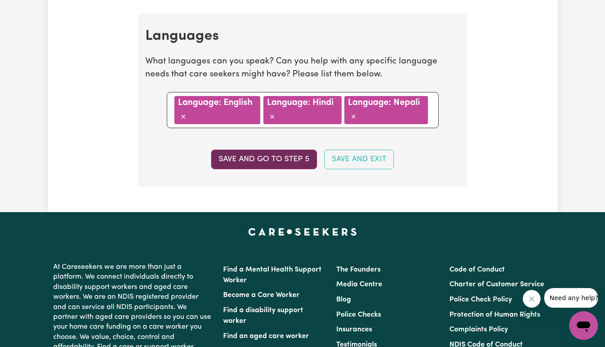
click at [276, 163] on button "Save and go to step 5" at bounding box center [264, 160] width 106 height 20
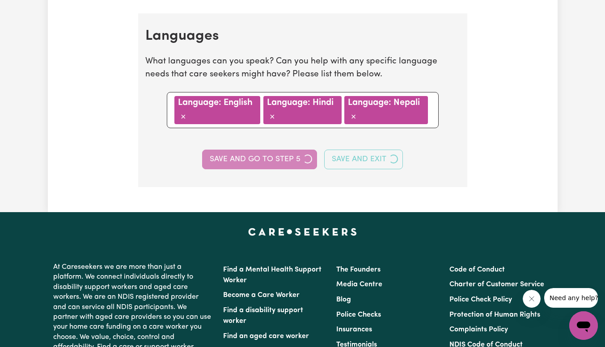
select select "I am providing services through another platform"
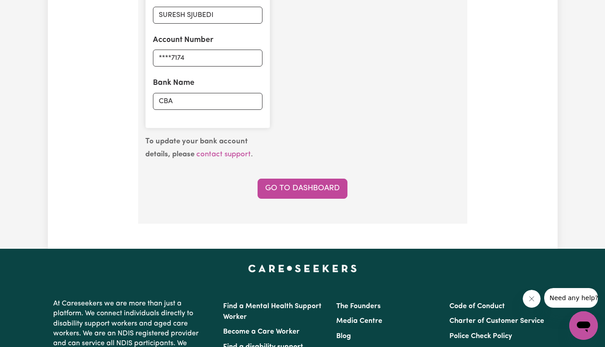
scroll to position [723, 0]
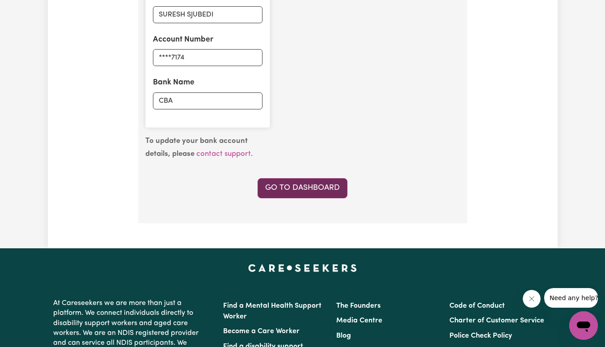
click at [299, 183] on link "Go to Dashboard" at bounding box center [303, 188] width 90 height 20
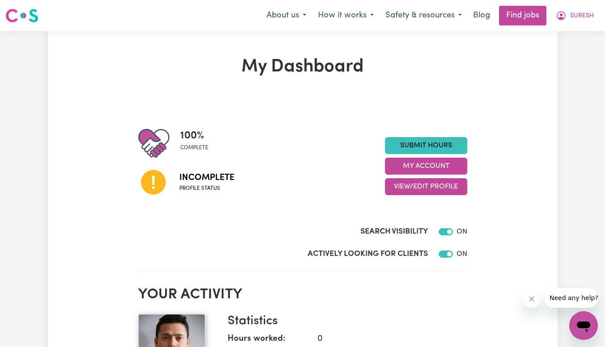
click at [155, 190] on icon at bounding box center [153, 182] width 25 height 25
click at [435, 163] on button "My Account" at bounding box center [426, 166] width 82 height 17
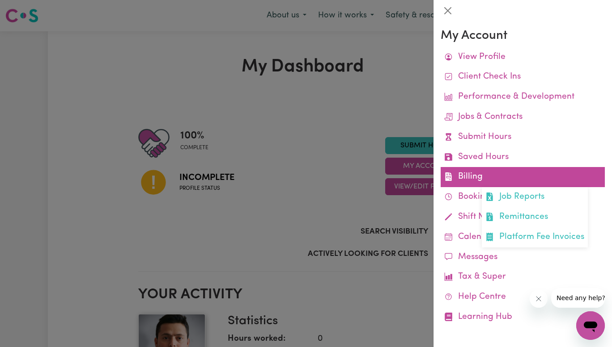
click at [485, 173] on link "Billing Job Reports Remittances Platform Fee Invoices" at bounding box center [522, 177] width 164 height 20
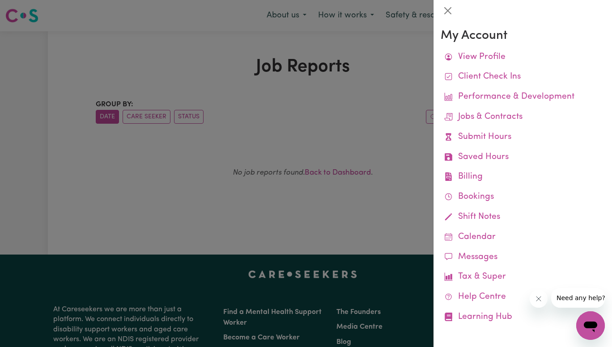
click at [281, 125] on div at bounding box center [306, 173] width 612 height 347
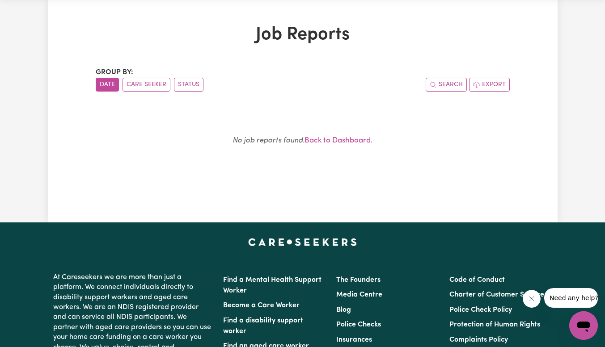
scroll to position [33, 0]
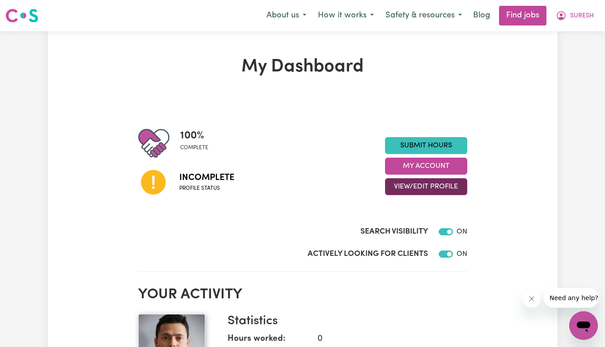
click at [441, 189] on button "View/Edit Profile" at bounding box center [426, 186] width 82 height 17
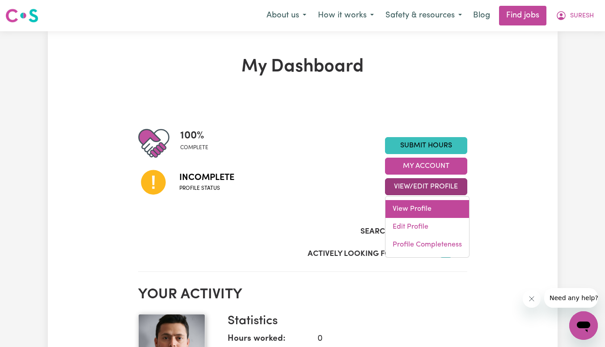
click at [426, 212] on link "View Profile" at bounding box center [427, 209] width 84 height 18
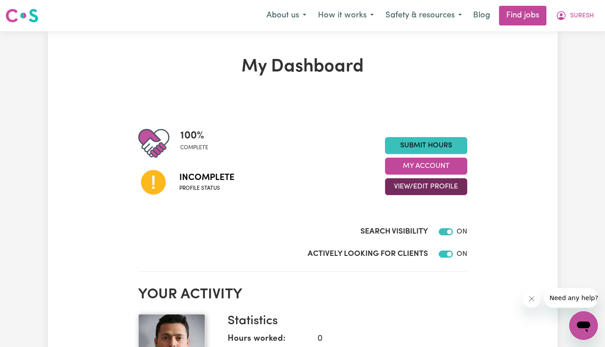
click at [451, 181] on button "View/Edit Profile" at bounding box center [426, 186] width 82 height 17
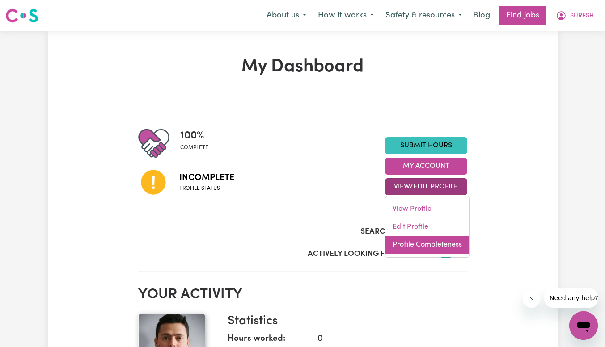
click at [427, 245] on link "Profile Completeness" at bounding box center [427, 245] width 84 height 18
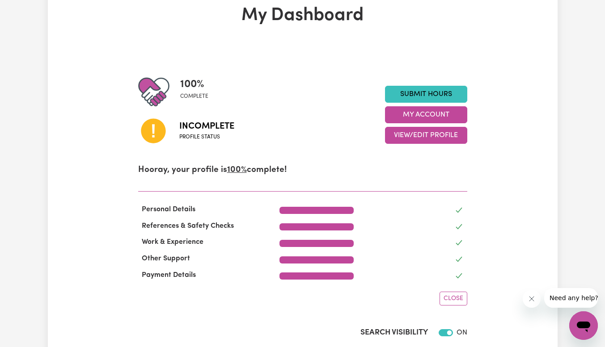
scroll to position [51, 0]
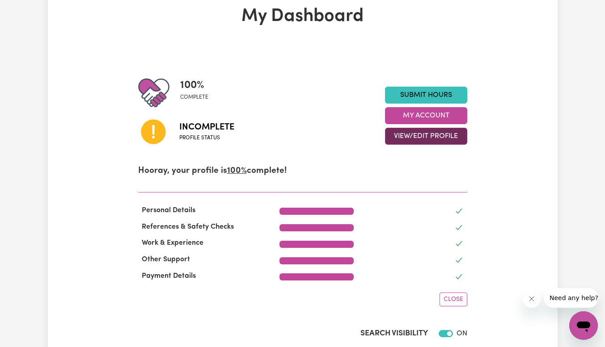
click at [410, 132] on button "View/Edit Profile" at bounding box center [426, 136] width 82 height 17
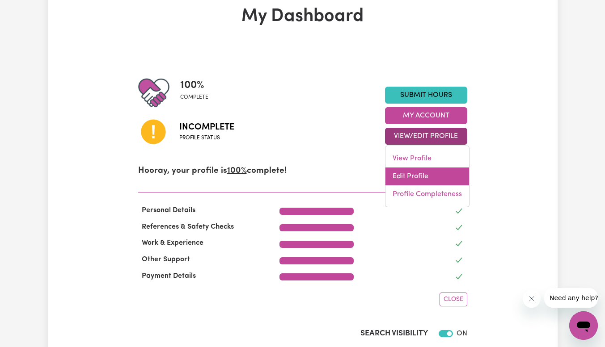
click at [420, 183] on link "Edit Profile" at bounding box center [427, 177] width 84 height 18
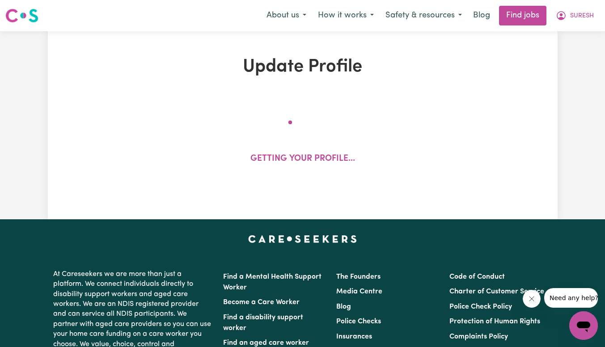
select select "[DEMOGRAPHIC_DATA]"
select select "[DEMOGRAPHIC_DATA] Work Visa"
select select "Studying a healthcare related degree or qualification"
select select "60"
select select "80"
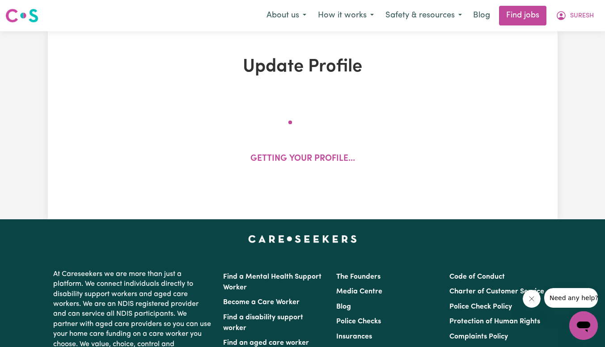
select select "90"
select select "100"
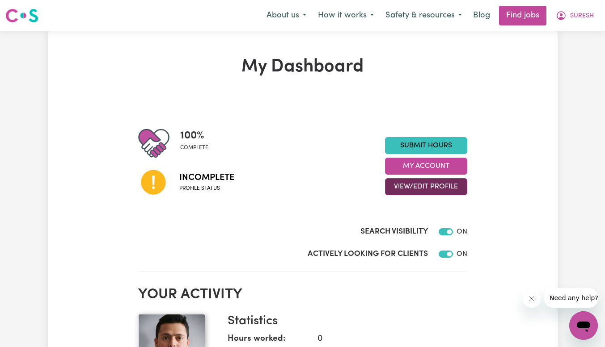
click at [450, 189] on button "View/Edit Profile" at bounding box center [426, 186] width 82 height 17
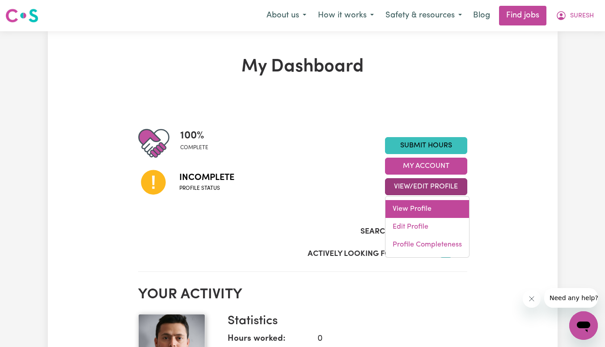
click at [416, 213] on link "View Profile" at bounding box center [427, 209] width 84 height 18
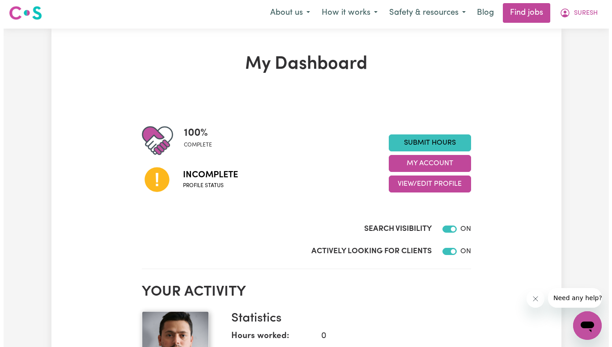
scroll to position [1, 0]
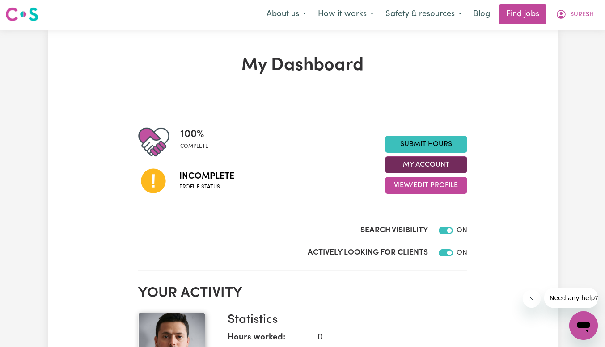
click at [438, 159] on button "My Account" at bounding box center [426, 164] width 82 height 17
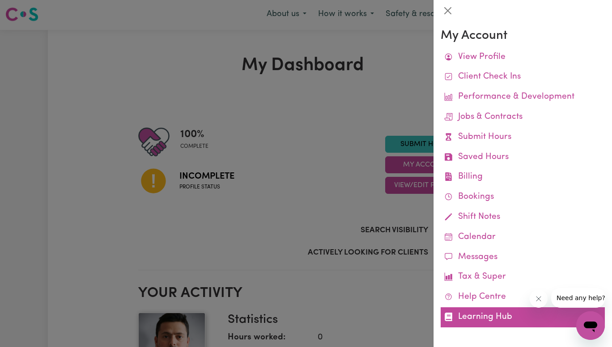
click at [511, 318] on link "Learning Hub" at bounding box center [522, 318] width 164 height 20
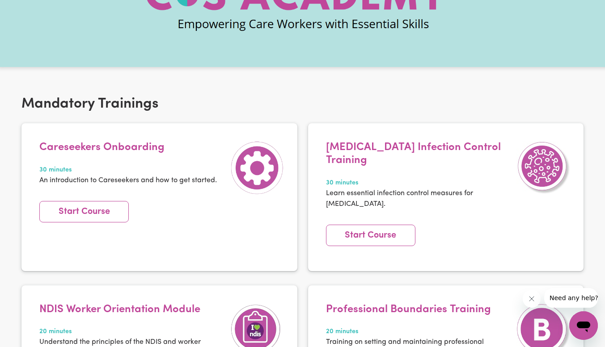
scroll to position [98, 0]
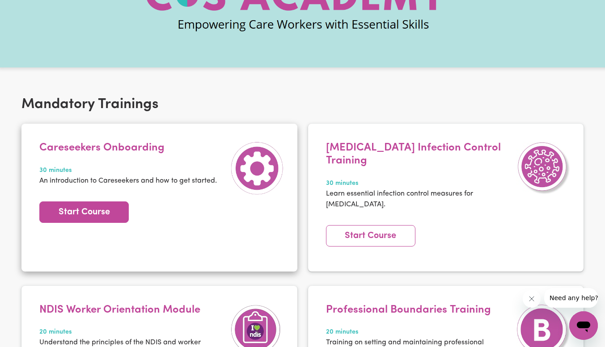
click at [95, 212] on link "Start Course" at bounding box center [83, 212] width 89 height 21
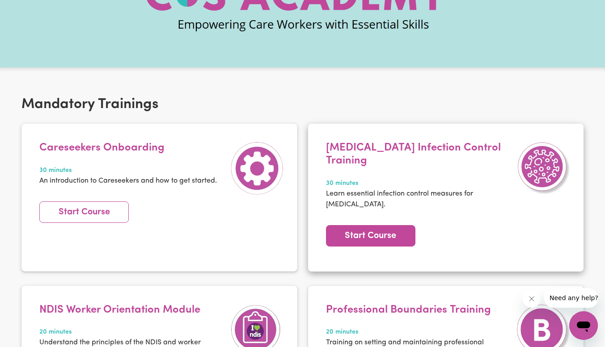
click at [353, 225] on link "Start Course" at bounding box center [370, 235] width 89 height 21
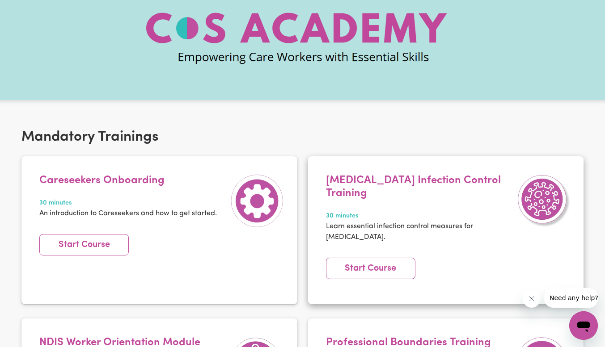
scroll to position [62, 0]
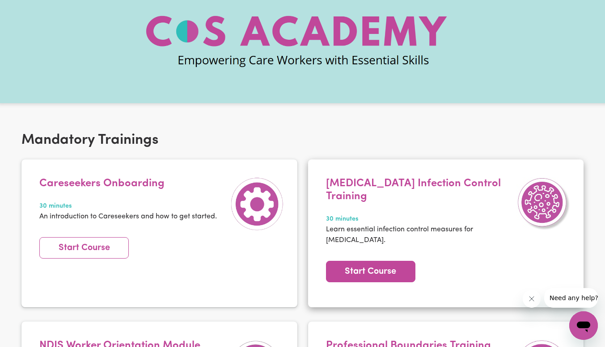
click at [374, 261] on link "Start Course" at bounding box center [370, 271] width 89 height 21
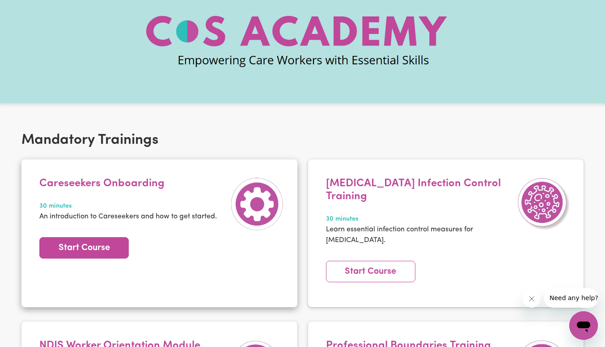
click at [97, 257] on link "Start Course" at bounding box center [83, 247] width 89 height 21
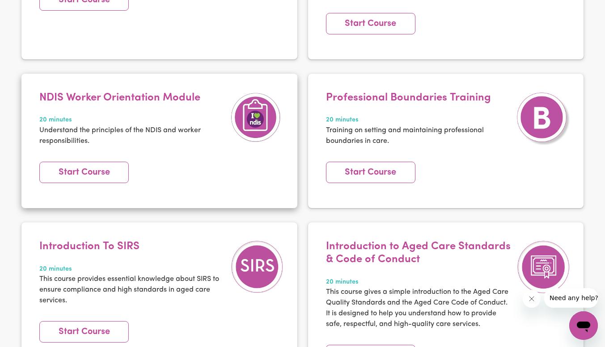
scroll to position [310, 0]
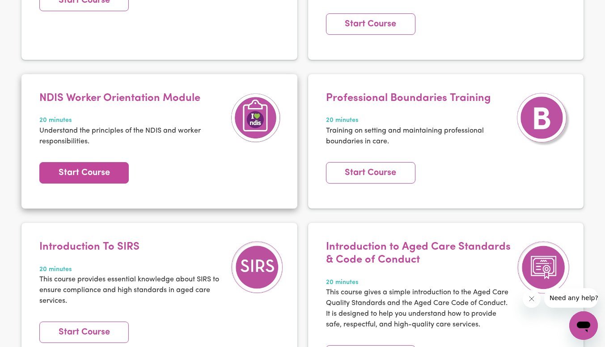
click at [106, 162] on link "Start Course" at bounding box center [83, 172] width 89 height 21
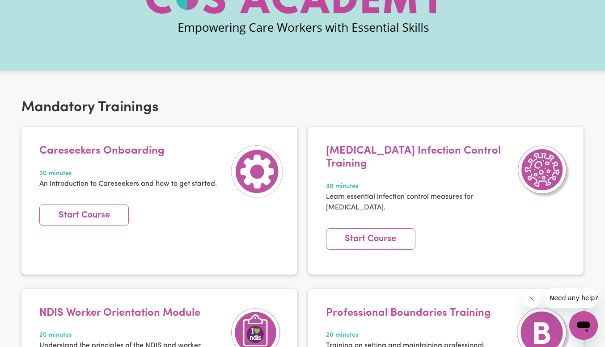
scroll to position [98, 0]
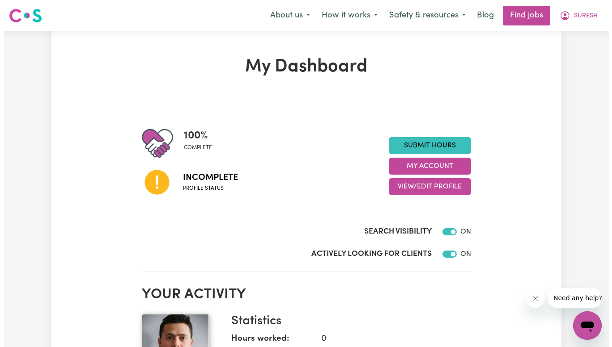
scroll to position [2, 0]
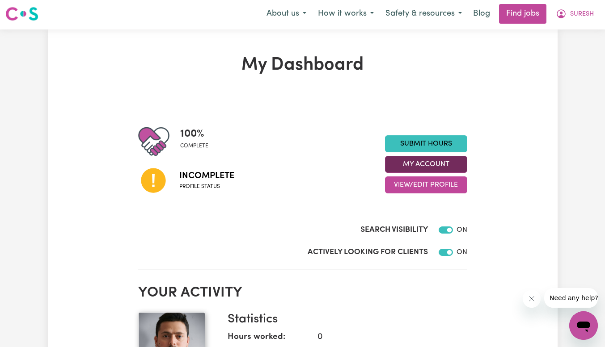
click at [425, 171] on button "My Account" at bounding box center [426, 164] width 82 height 17
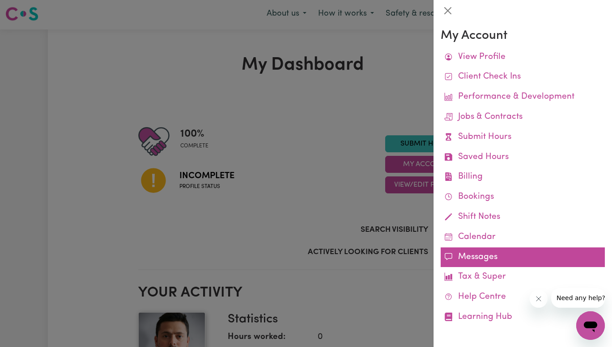
click at [495, 261] on link "Messages" at bounding box center [522, 258] width 164 height 20
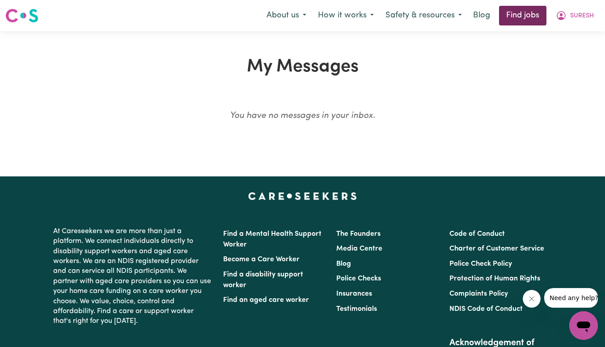
click at [519, 12] on link "Find jobs" at bounding box center [522, 16] width 47 height 20
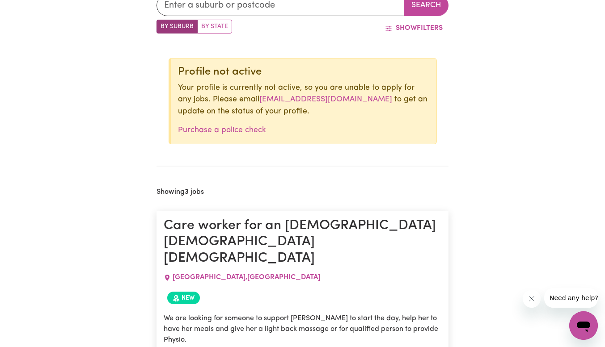
scroll to position [303, 0]
click at [247, 127] on link "Purchase a police check" at bounding box center [222, 131] width 88 height 8
click at [214, 28] on label "By State" at bounding box center [214, 27] width 35 height 14
click at [162, 26] on input "By State" at bounding box center [159, 23] width 6 height 6
radio input "true"
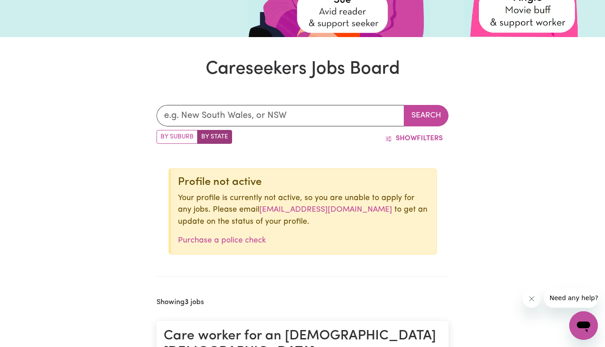
scroll to position [193, 0]
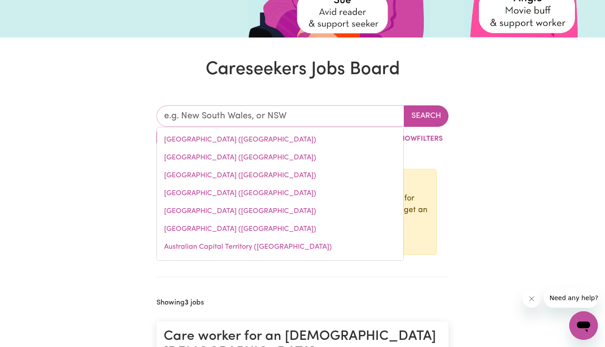
click at [268, 119] on input "text" at bounding box center [280, 116] width 248 height 21
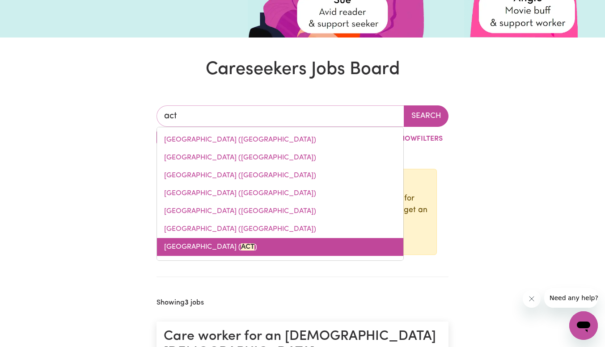
click at [235, 246] on link "Australian Capital Territory ( [GEOGRAPHIC_DATA] )" at bounding box center [280, 247] width 246 height 18
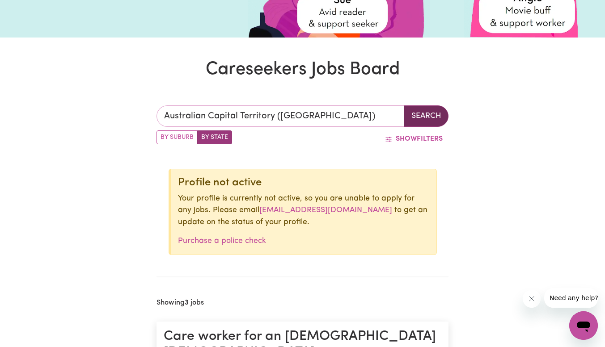
type input "Australian Capital Territory ([GEOGRAPHIC_DATA])"
click at [435, 114] on button "Search" at bounding box center [426, 116] width 45 height 21
